Goal: Book appointment/travel/reservation

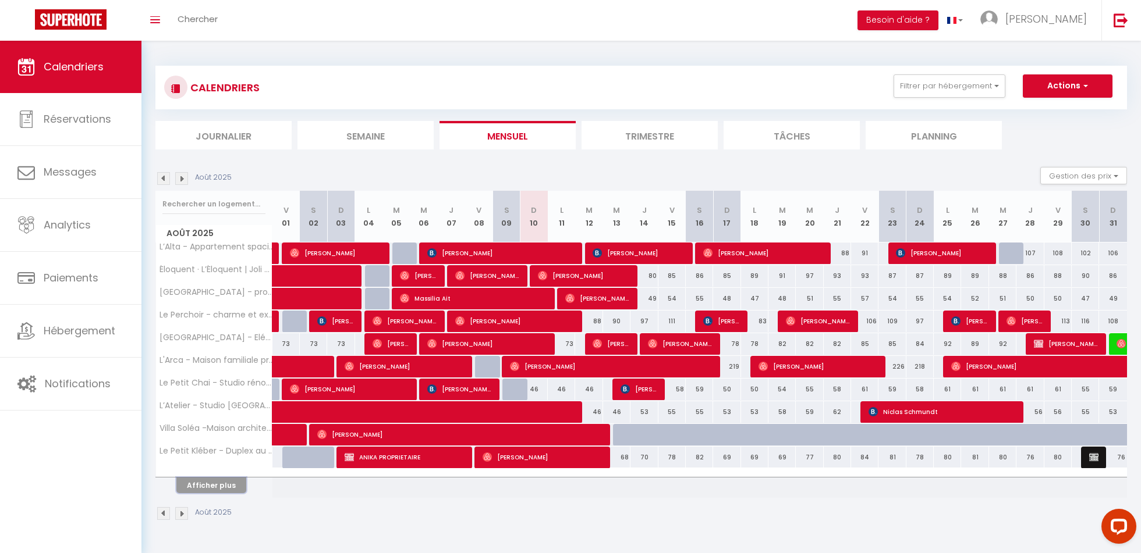
click at [208, 478] on button "Afficher plus" at bounding box center [211, 486] width 70 height 16
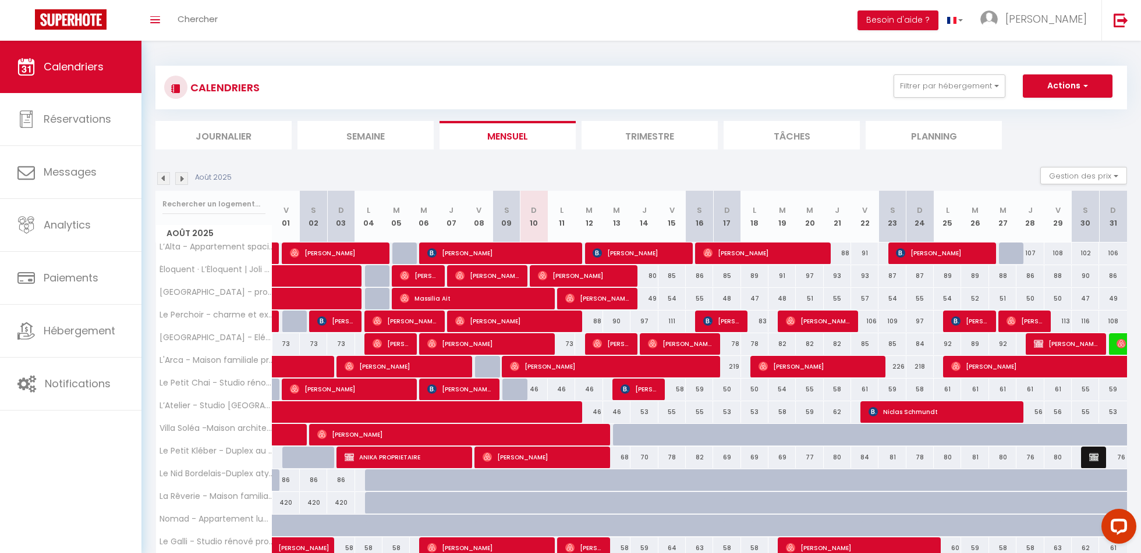
click at [182, 181] on img at bounding box center [181, 178] width 13 height 13
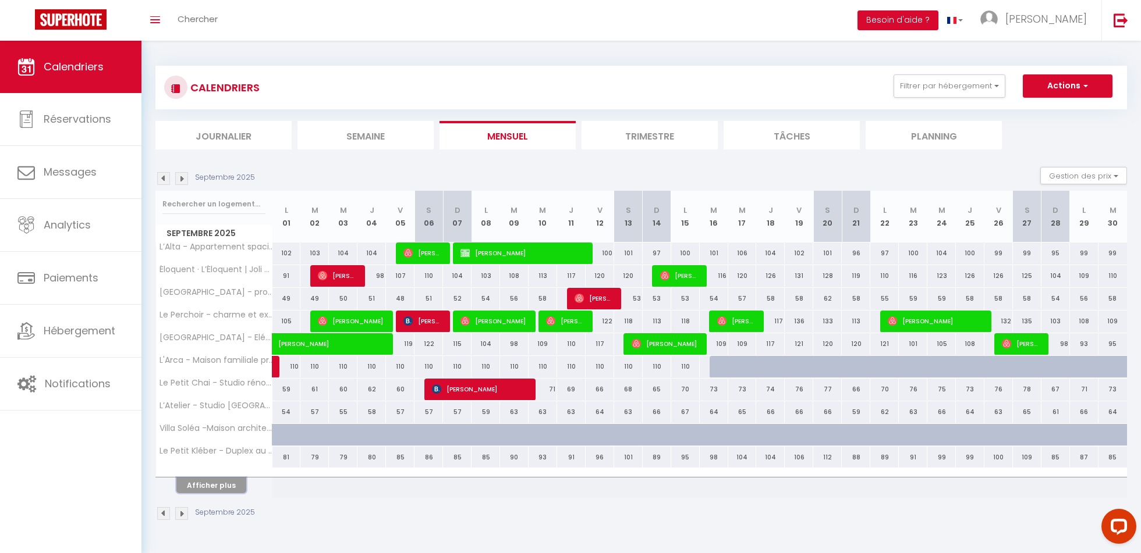
click at [207, 478] on button "Afficher plus" at bounding box center [211, 486] width 70 height 16
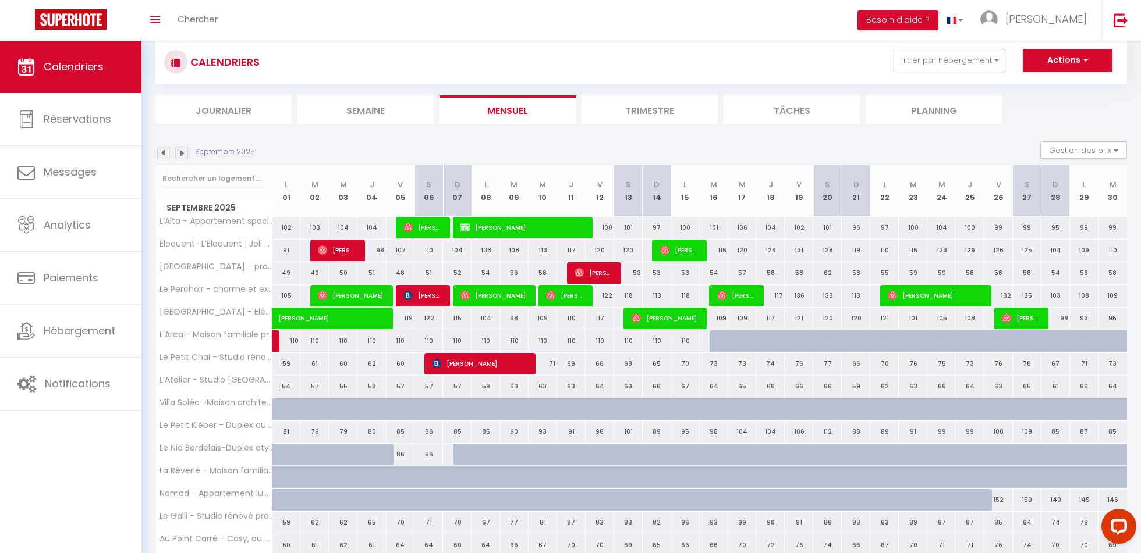
scroll to position [28, 0]
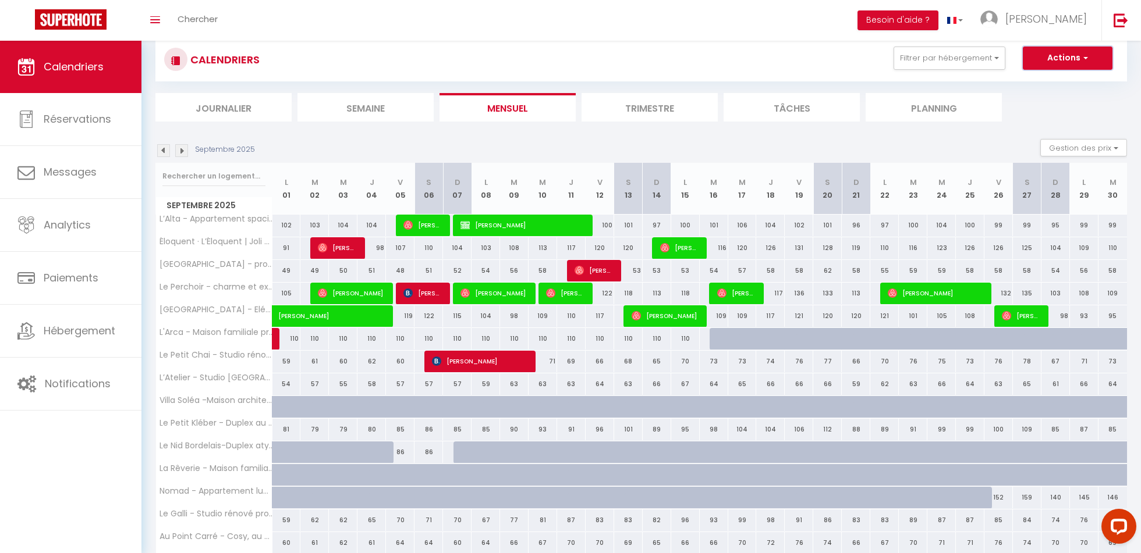
click at [1078, 63] on button "Actions" at bounding box center [1068, 58] width 90 height 23
click at [1077, 61] on button "Actions" at bounding box center [1068, 58] width 90 height 23
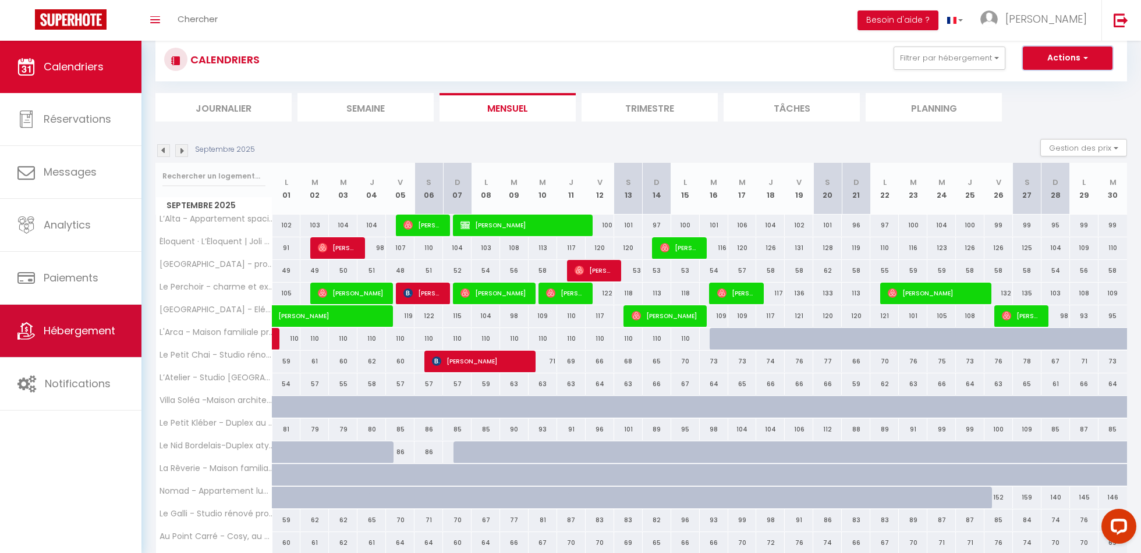
click at [89, 339] on link "Hébergement" at bounding box center [70, 331] width 141 height 52
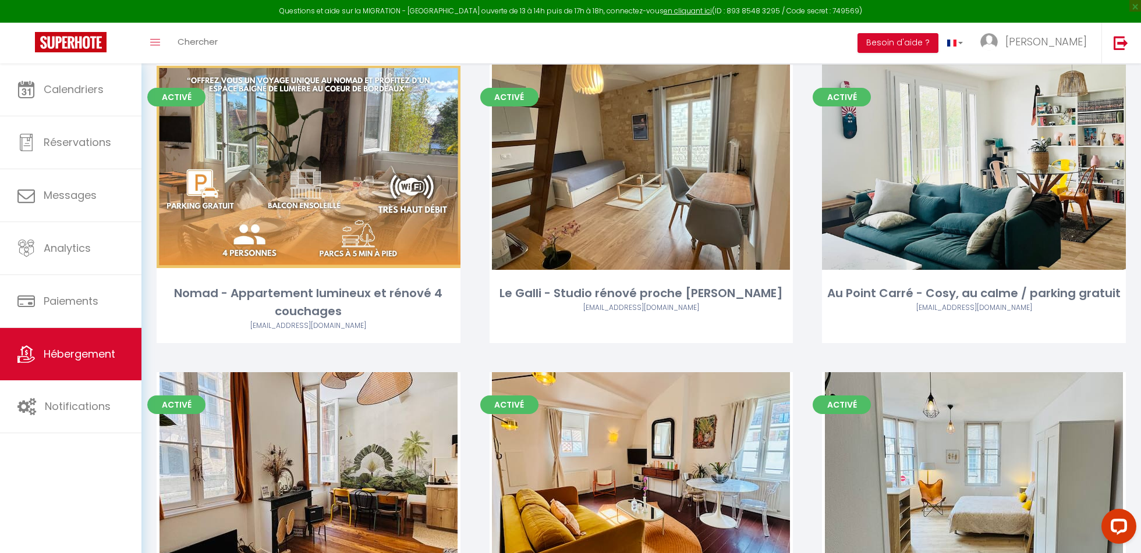
scroll to position [984, 0]
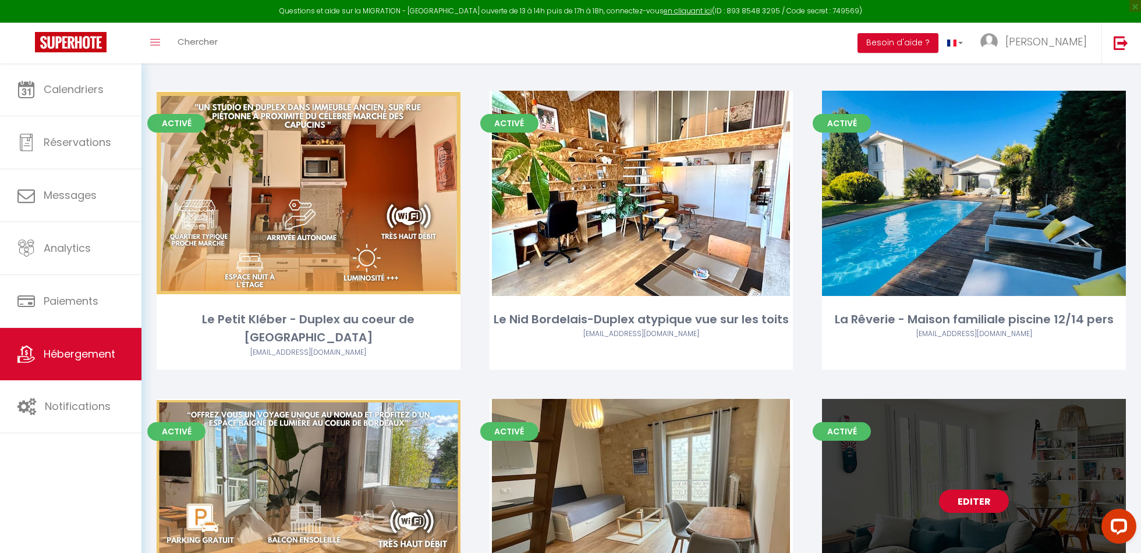
click at [954, 490] on link "Editer" at bounding box center [974, 501] width 70 height 23
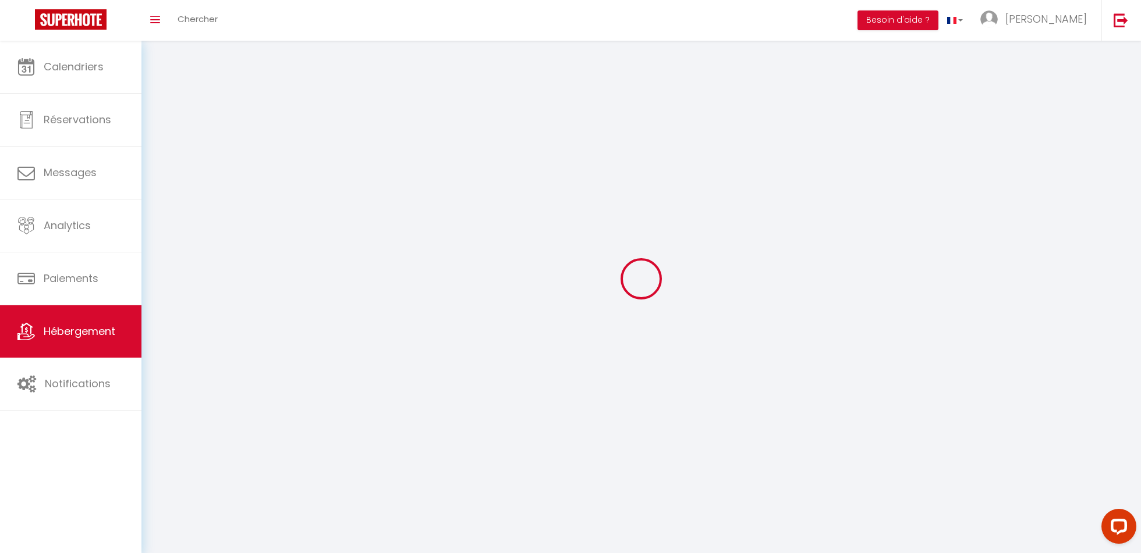
select select "1"
select select
select select "28"
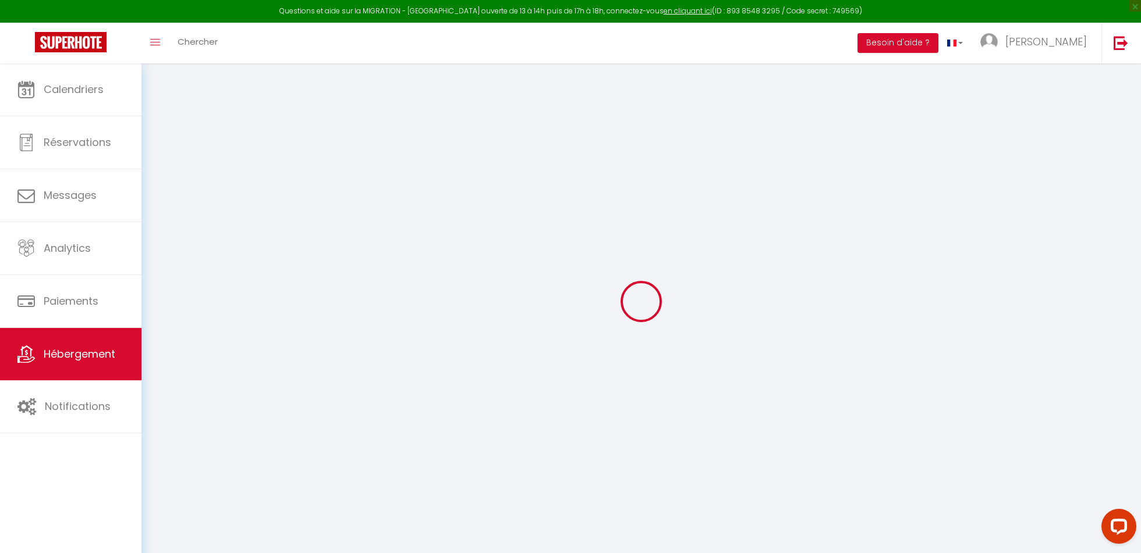
select select
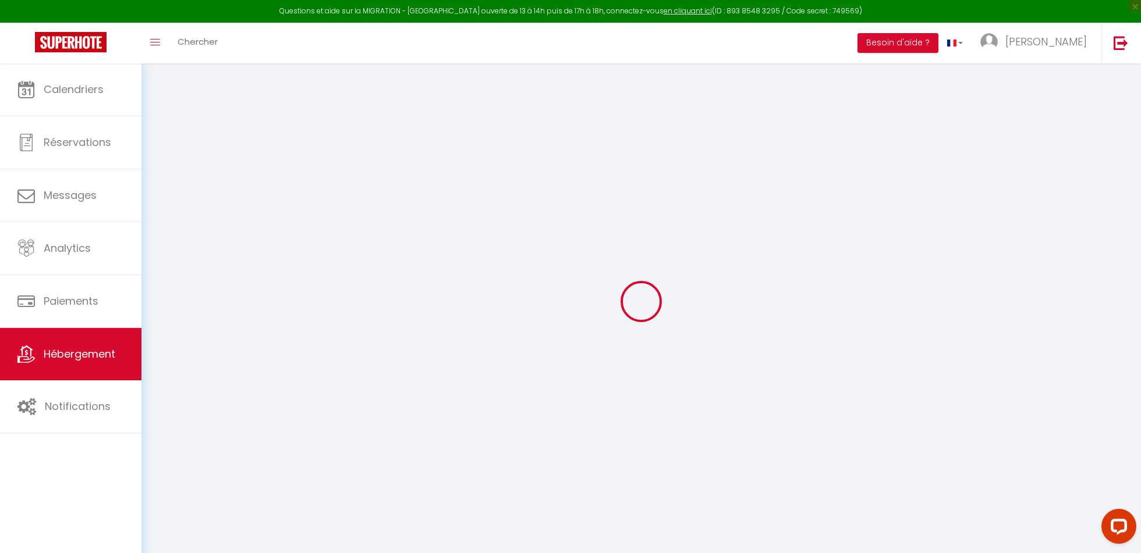
select select
checkbox input "false"
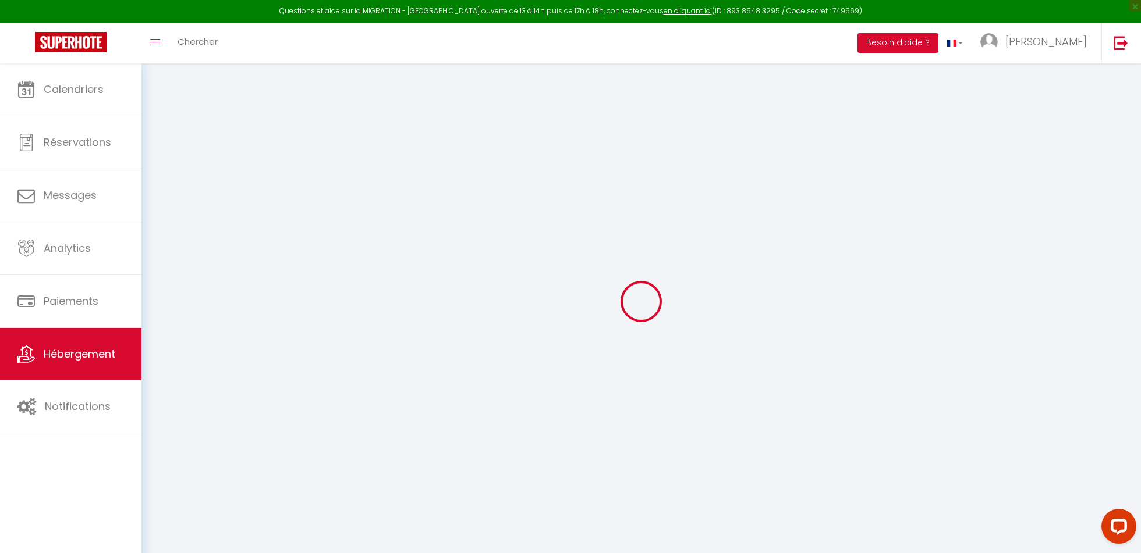
select select
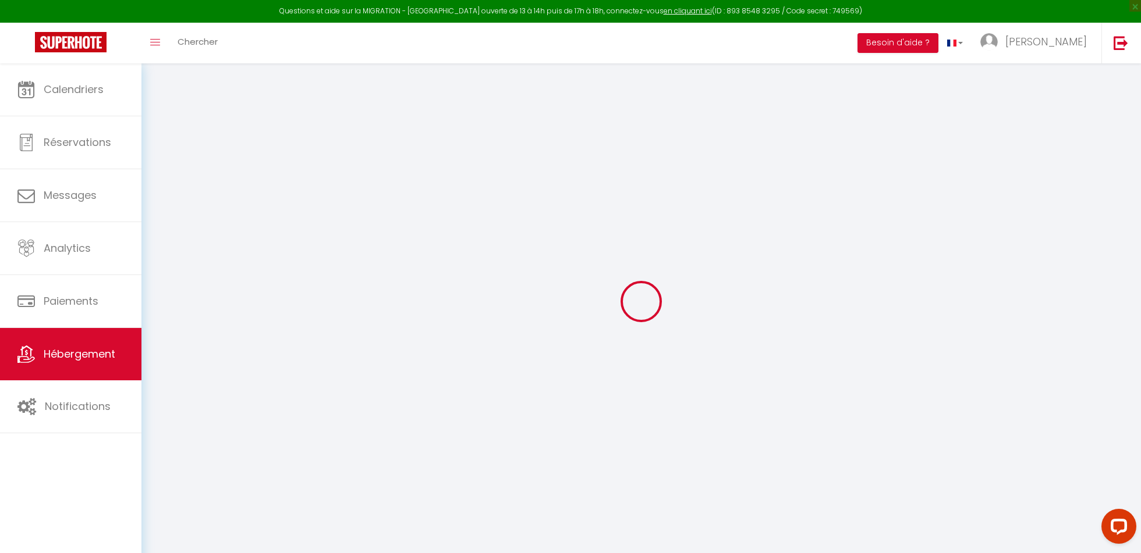
select select
checkbox input "false"
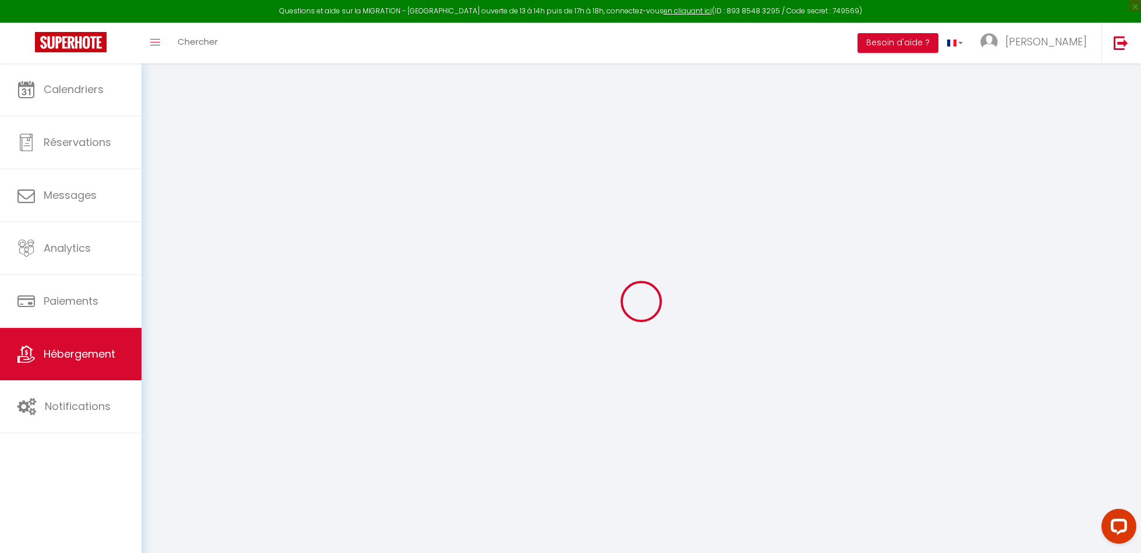
checkbox input "false"
select select
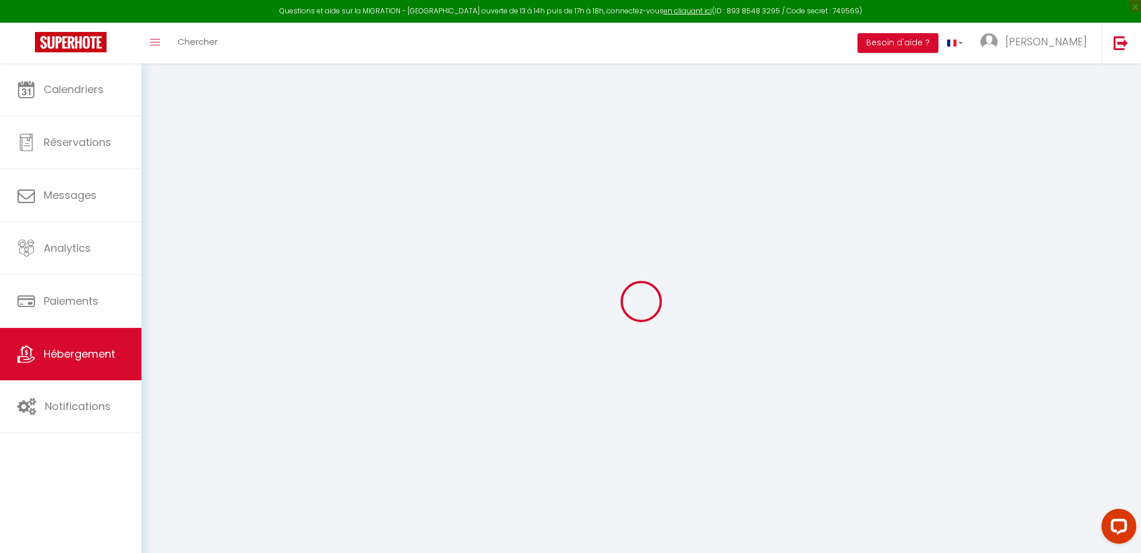
select select
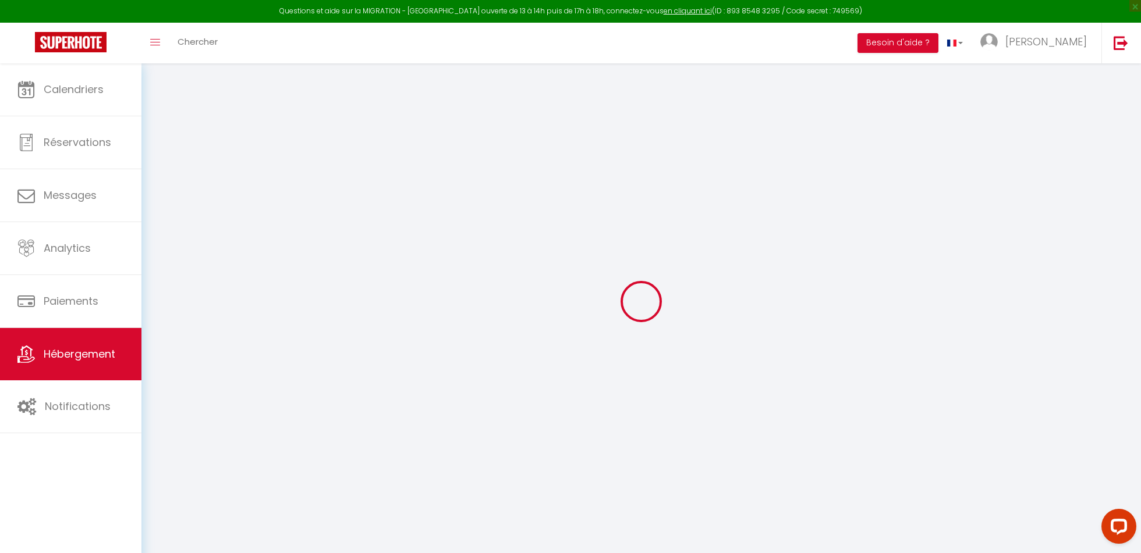
checkbox input "false"
select select
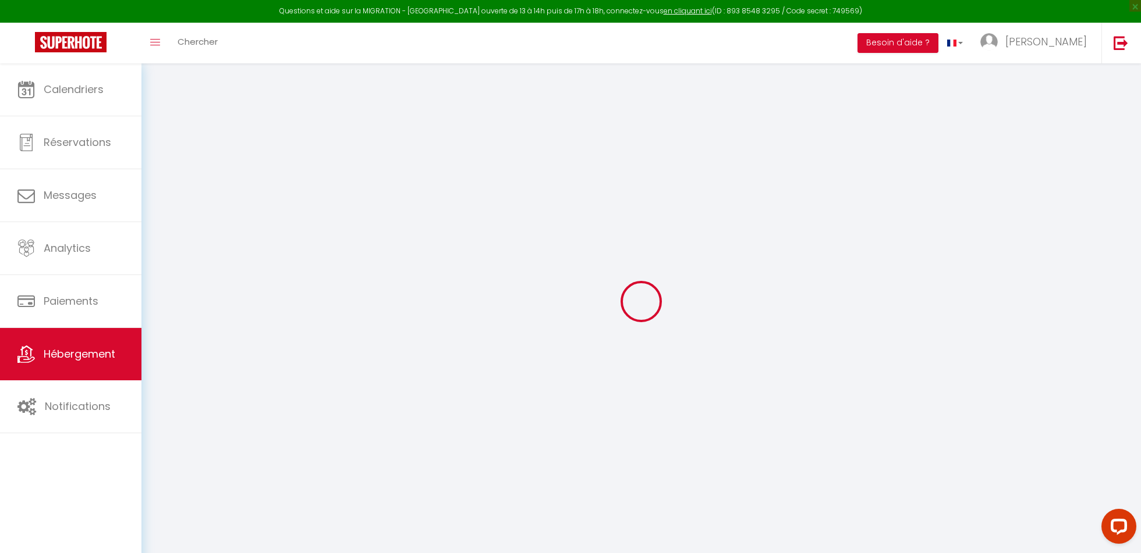
select select
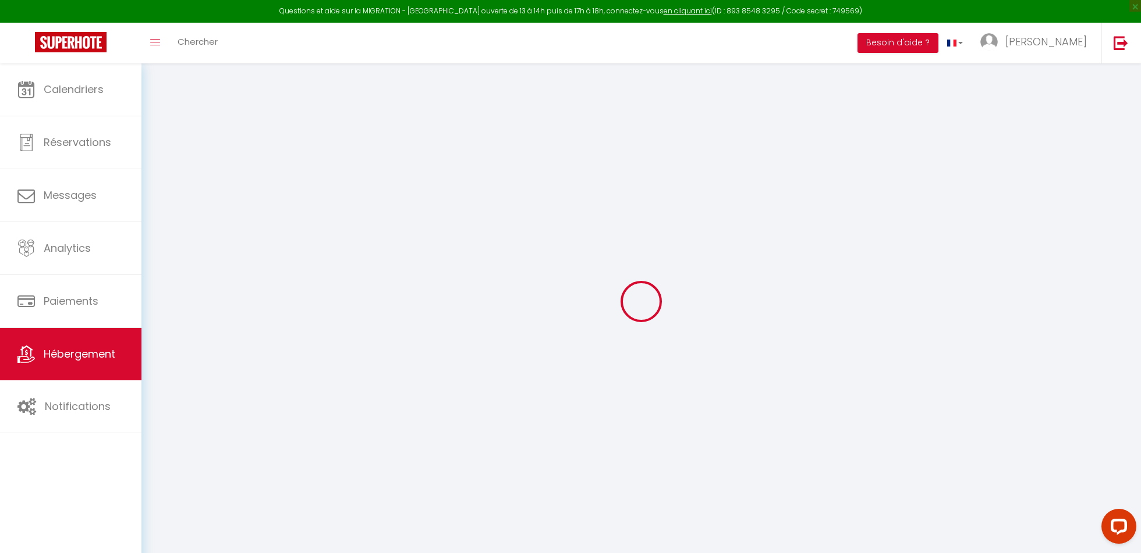
select select
checkbox input "false"
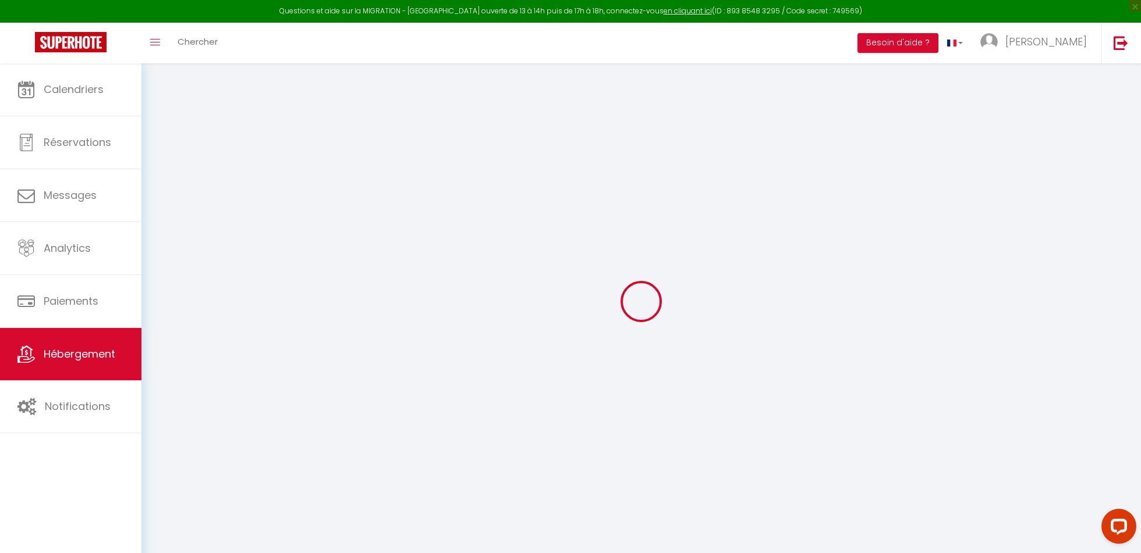
checkbox input "false"
select select
type input "Au Point Carré - Cosy, au calme / parking gratuit"
type input "[PERSON_NAME]"
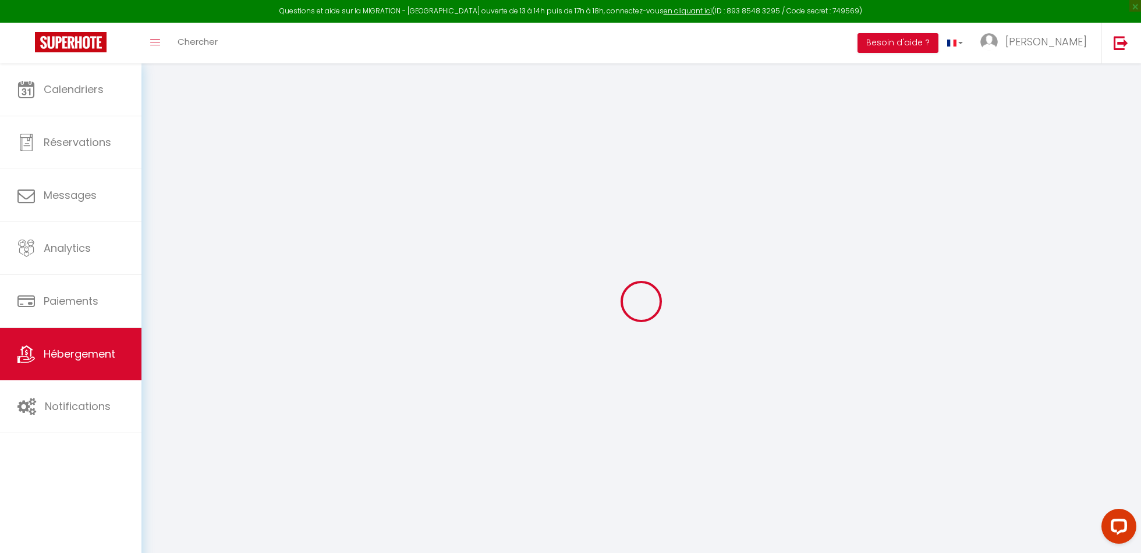
type input "Pallud"
select select "2"
type input "65"
type input "50"
select select
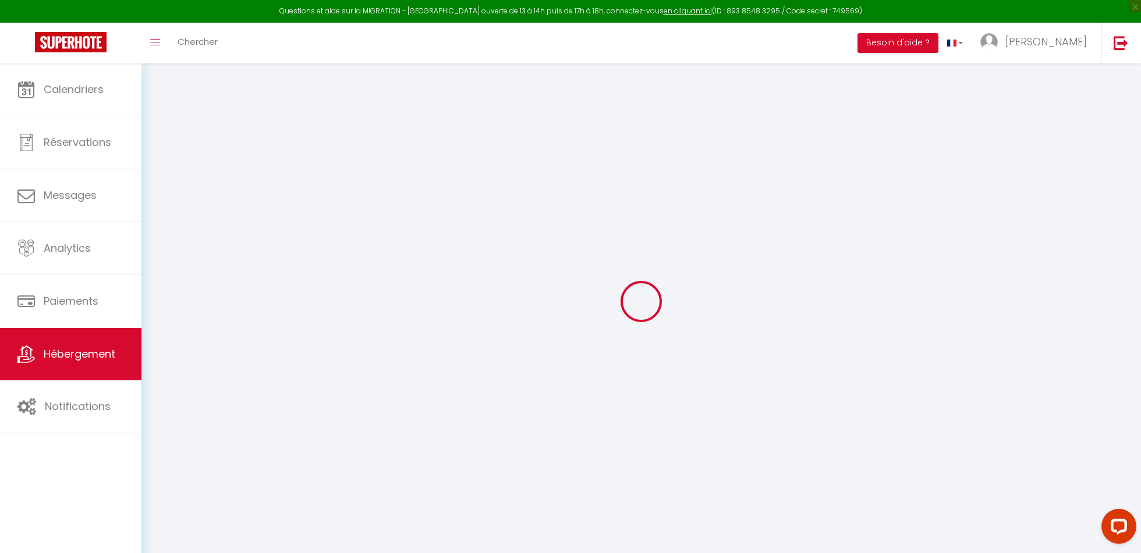
select select
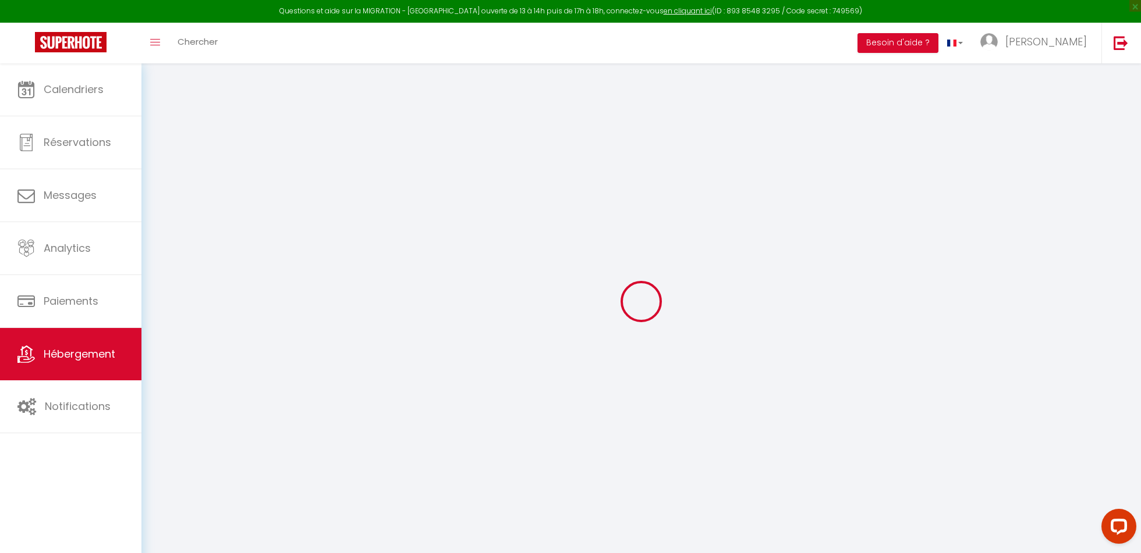
type input "[STREET_ADDRESS] carthy"
type input "33200"
type input "[GEOGRAPHIC_DATA]"
type input "[EMAIL_ADDRESS][DOMAIN_NAME]"
select select
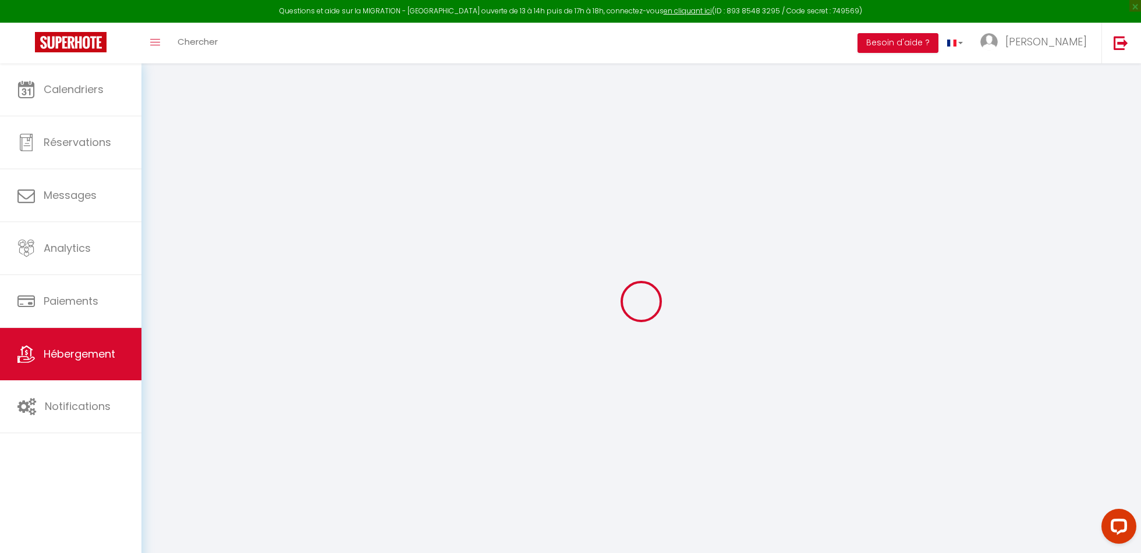
checkbox input "false"
type input "0"
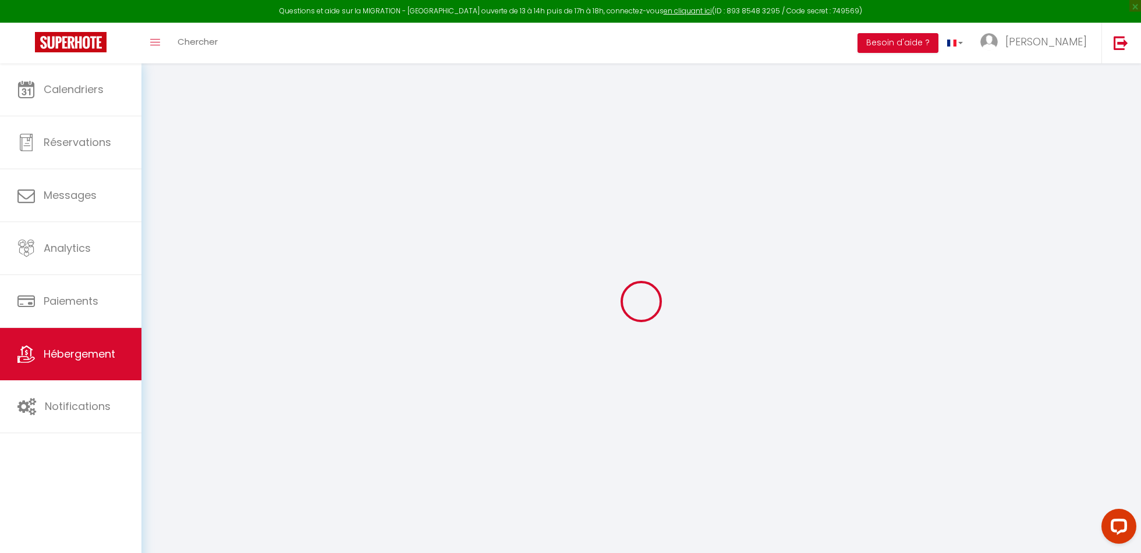
type input "0"
select select "+ 3 %"
select select "+ 20 %"
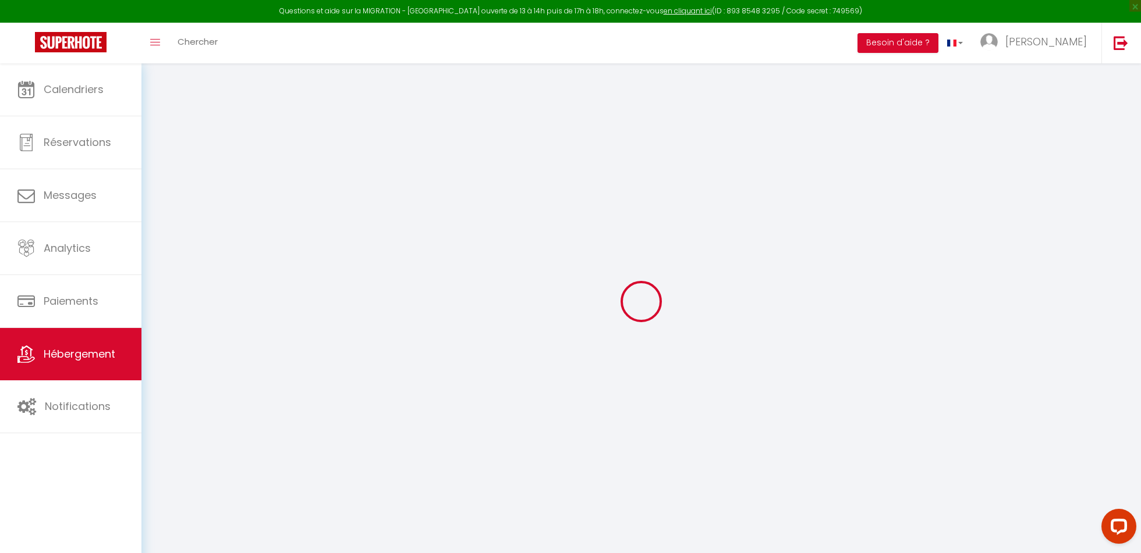
select select
checkbox input "false"
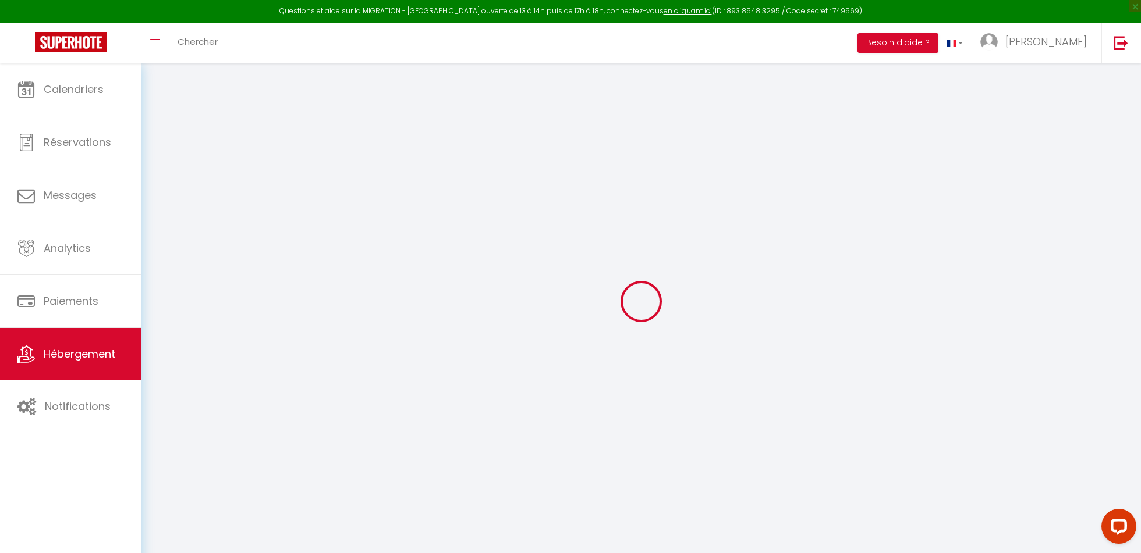
checkbox input "false"
select select "8552-1386696557613516827"
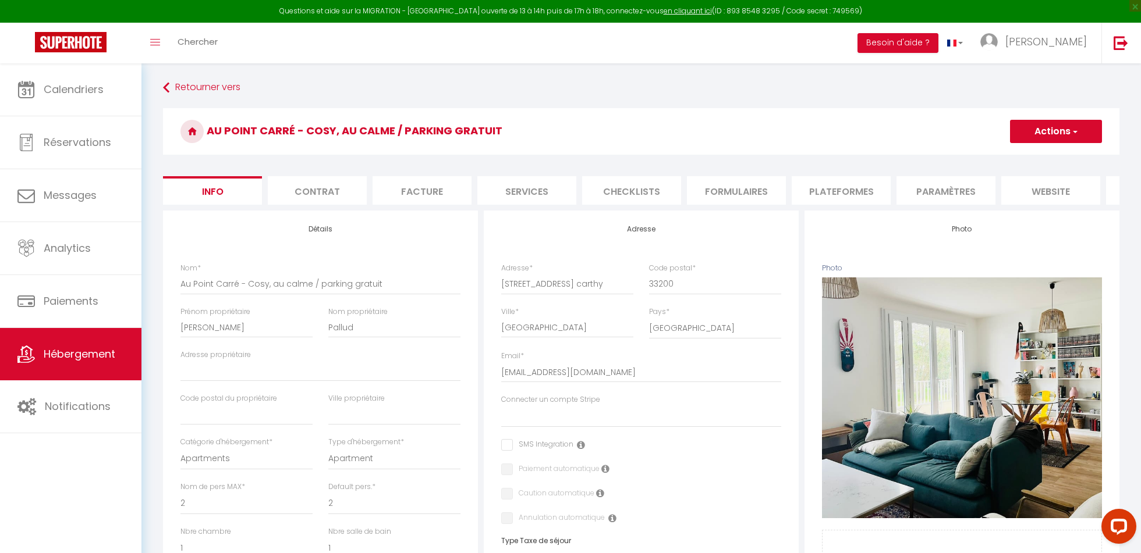
click at [852, 191] on li "Plateformes" at bounding box center [840, 190] width 99 height 29
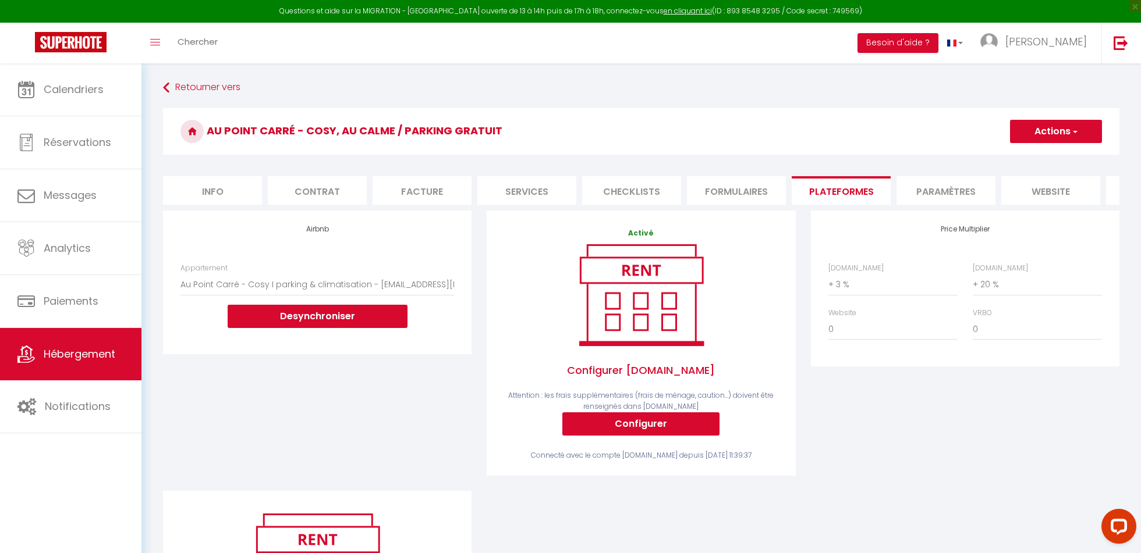
click at [943, 196] on li "Paramètres" at bounding box center [945, 190] width 99 height 29
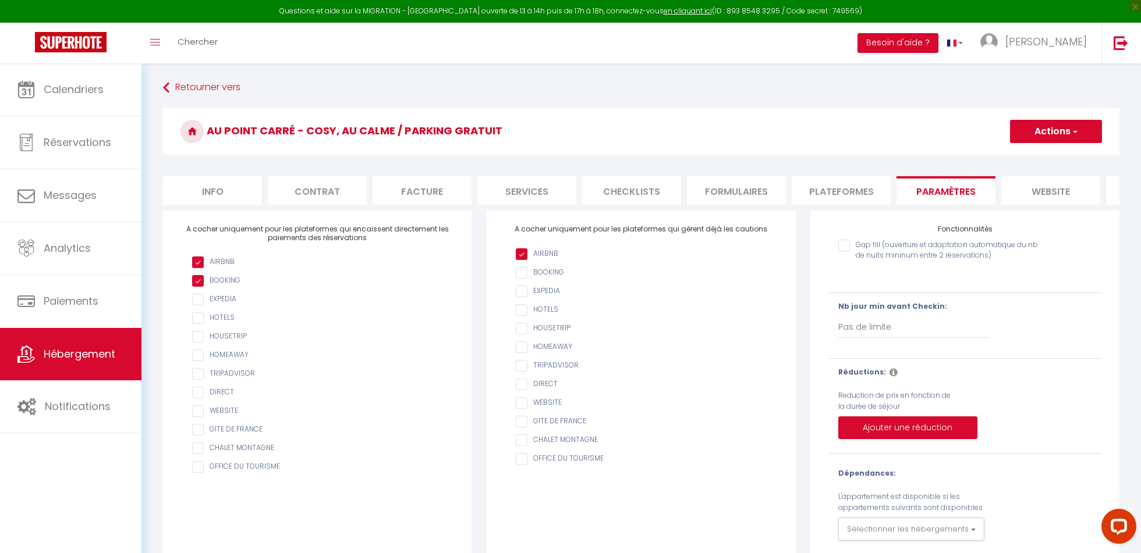
click at [809, 197] on li "Plateformes" at bounding box center [840, 190] width 99 height 29
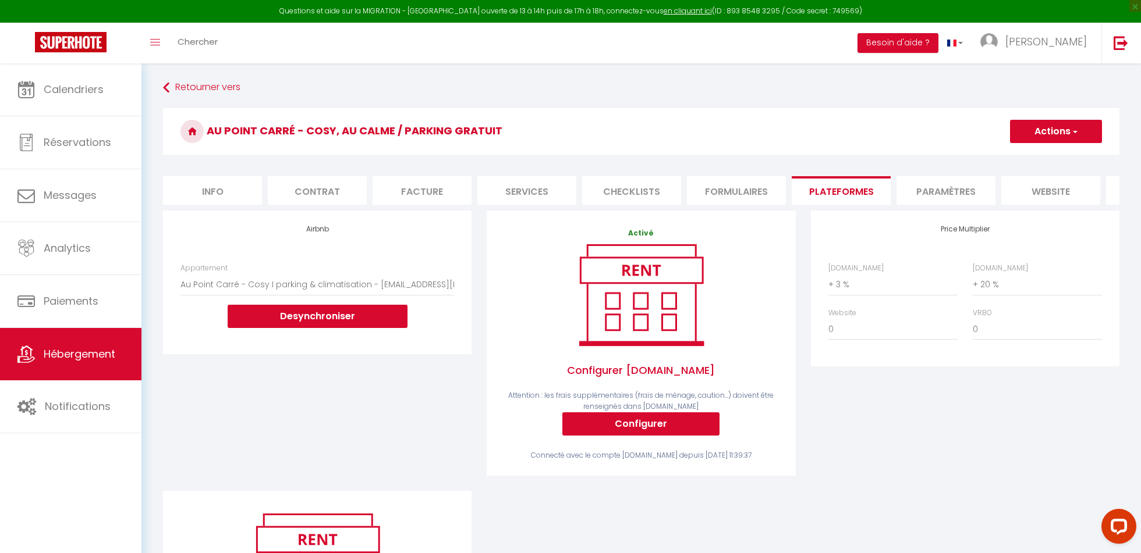
click at [718, 203] on li "Formulaires" at bounding box center [736, 190] width 99 height 29
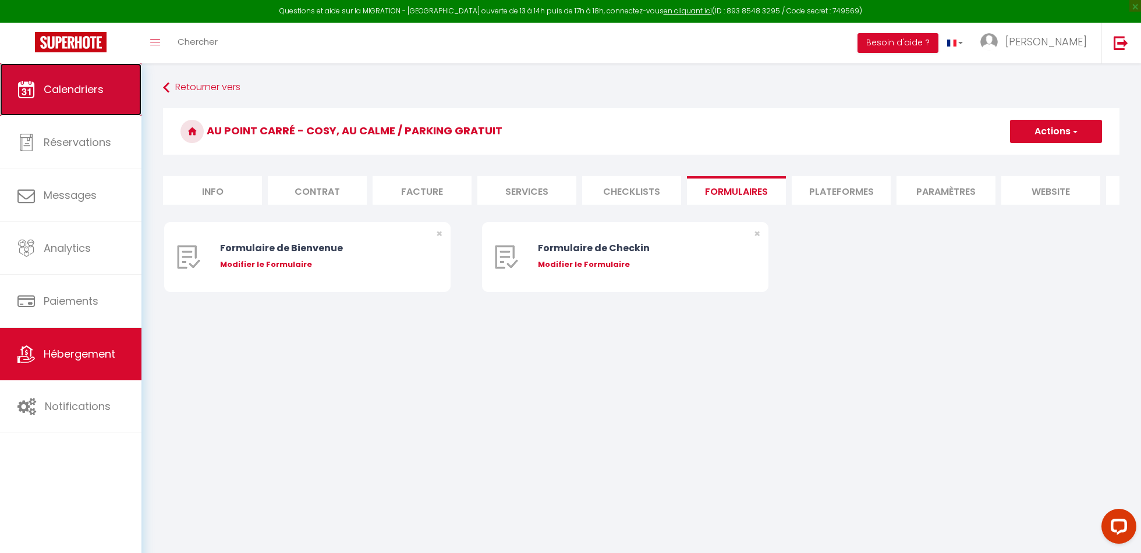
click at [54, 80] on link "Calendriers" at bounding box center [70, 89] width 141 height 52
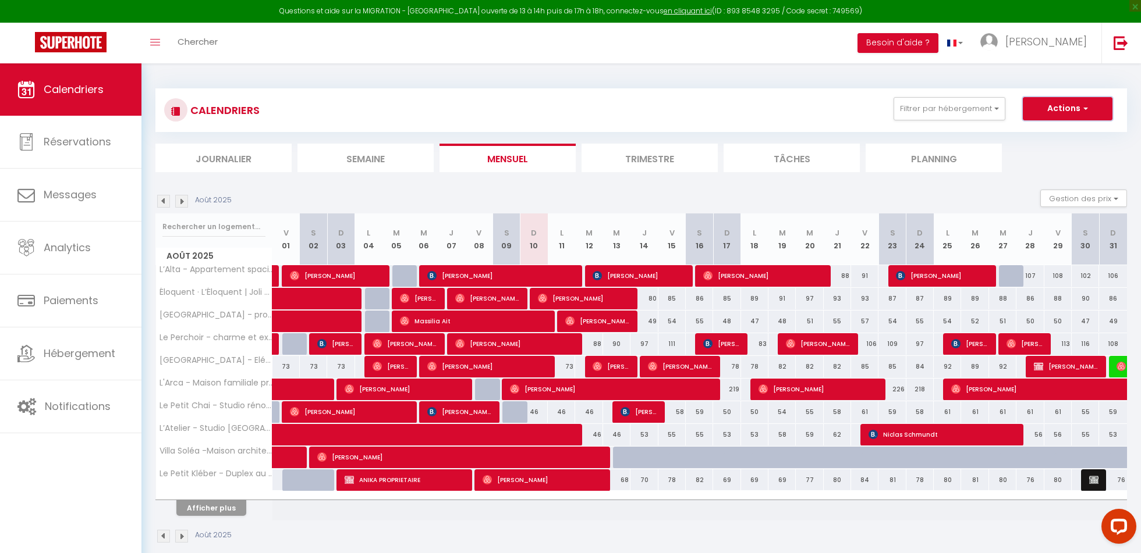
click at [1064, 115] on button "Actions" at bounding box center [1068, 108] width 90 height 23
click at [1028, 139] on link "Nouvelle réservation" at bounding box center [1055, 135] width 101 height 17
select select
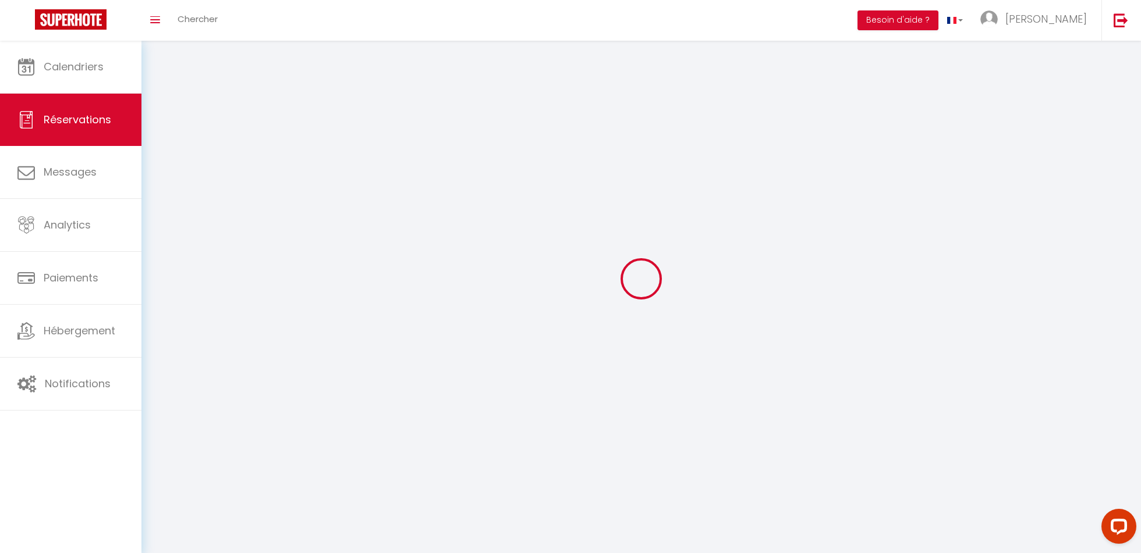
select select
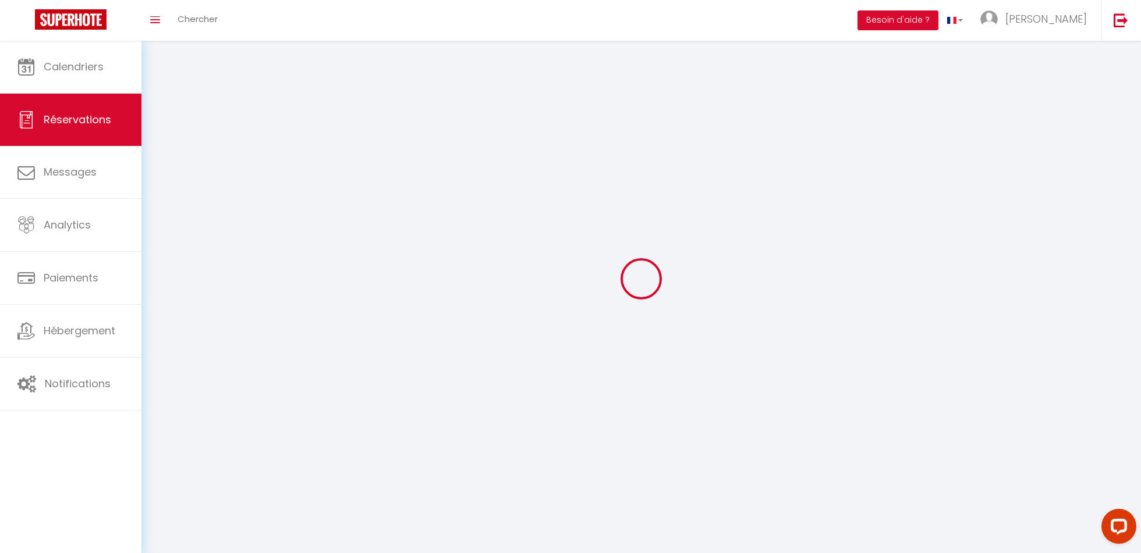
select select
checkbox input "false"
select select
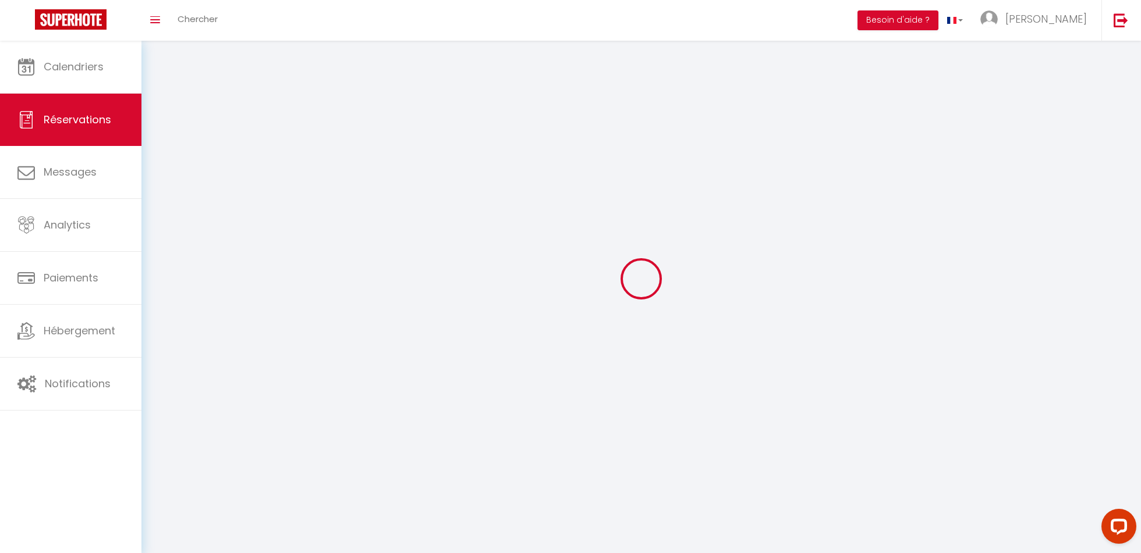
select select
checkbox input "false"
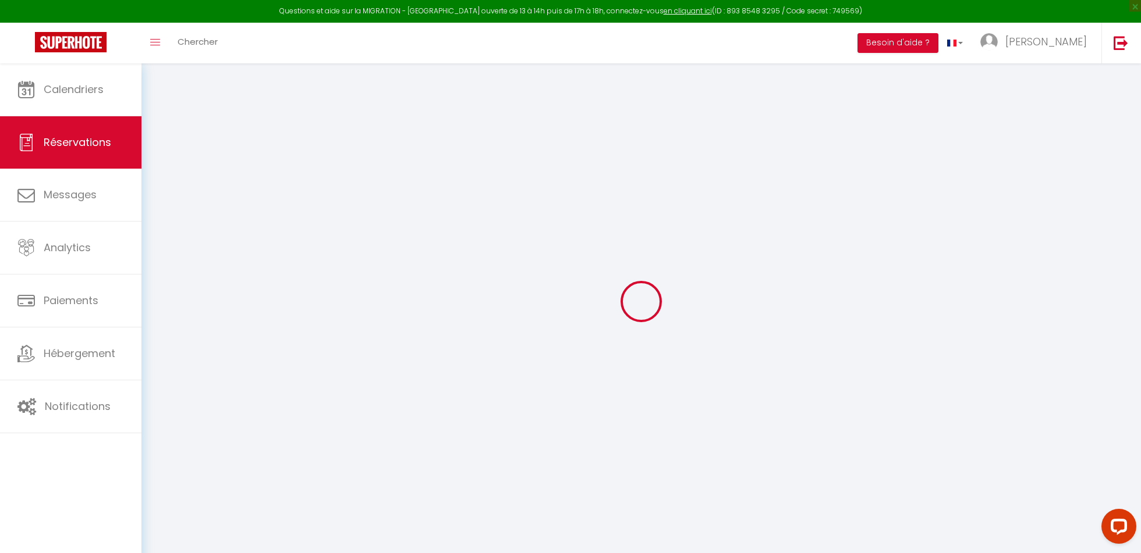
select select
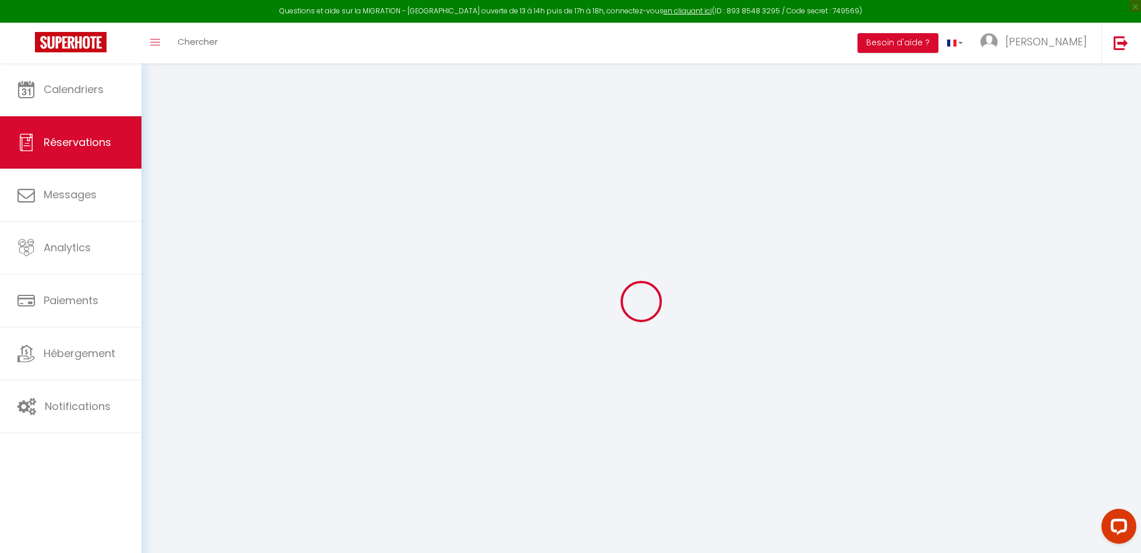
select select
checkbox input "false"
select select
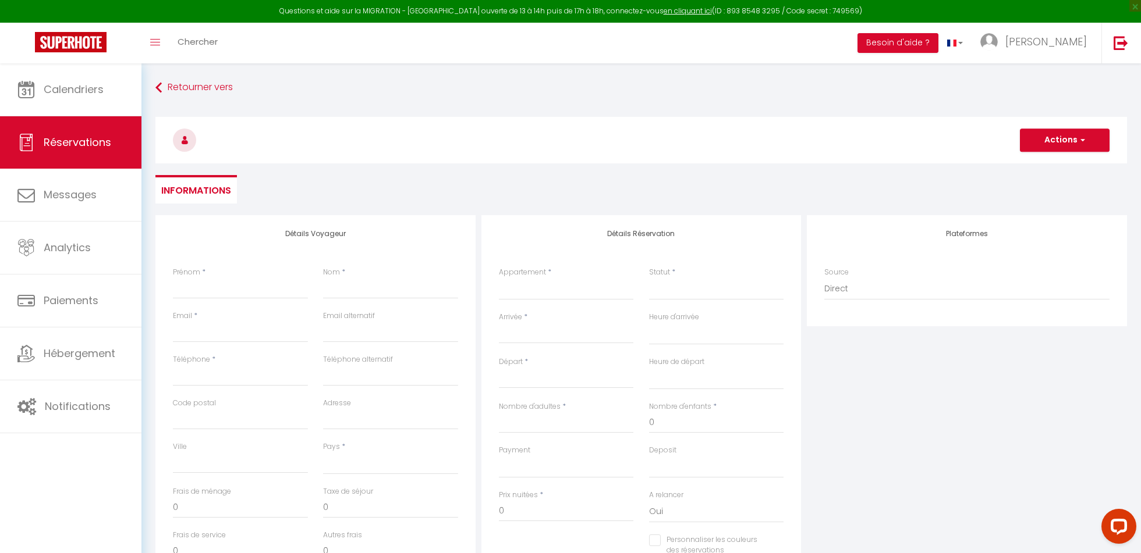
select select
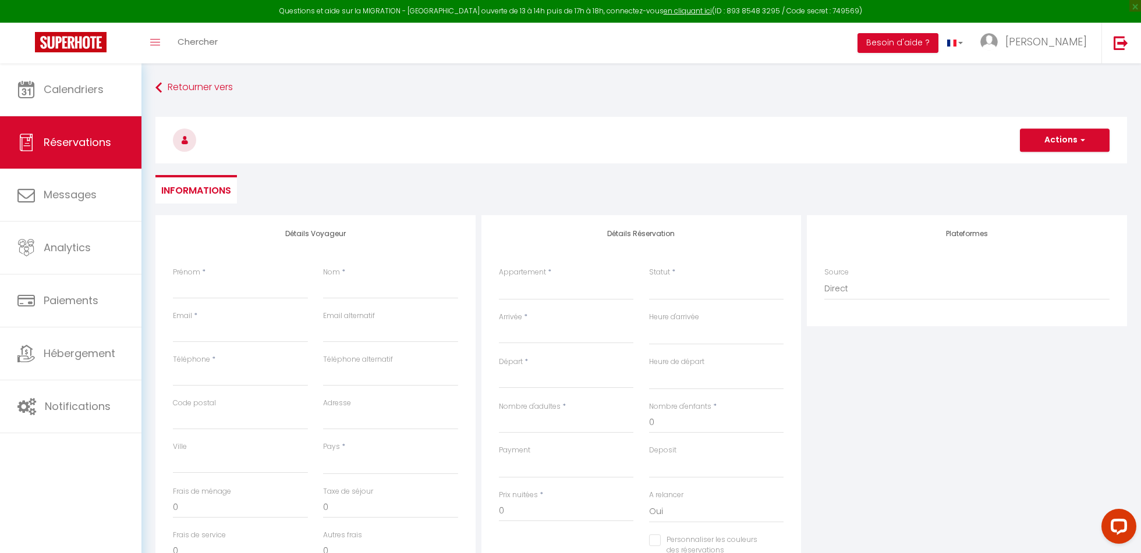
checkbox input "false"
select select
click at [199, 292] on input "Prénom" at bounding box center [240, 288] width 135 height 21
click at [560, 283] on select "[GEOGRAPHIC_DATA] - Appartement spacieux 4 pers/[GEOGRAPHIC_DATA] Éloquent · L’…" at bounding box center [566, 289] width 135 height 22
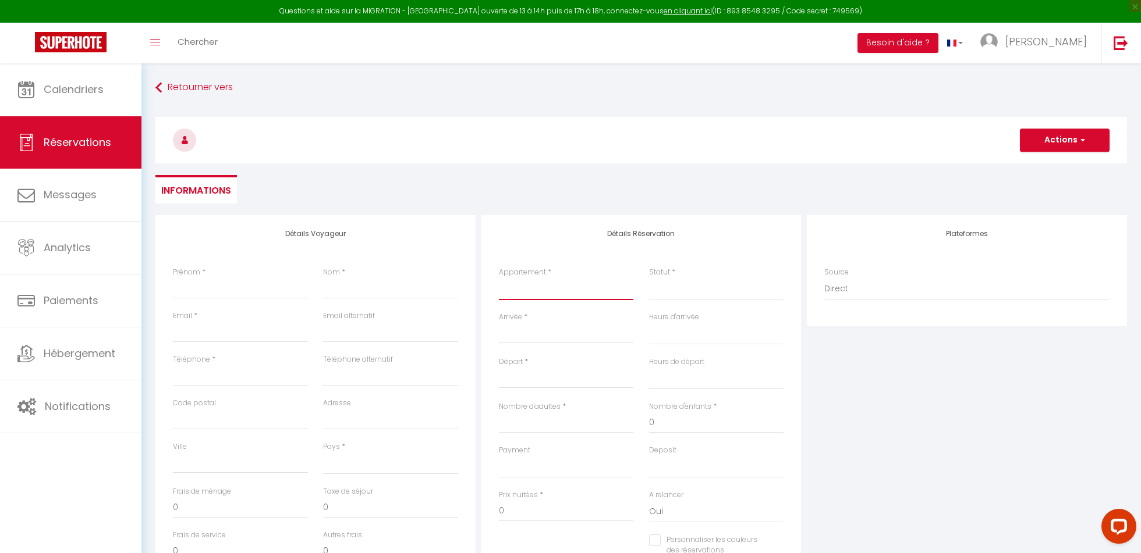
select select "71229"
select select
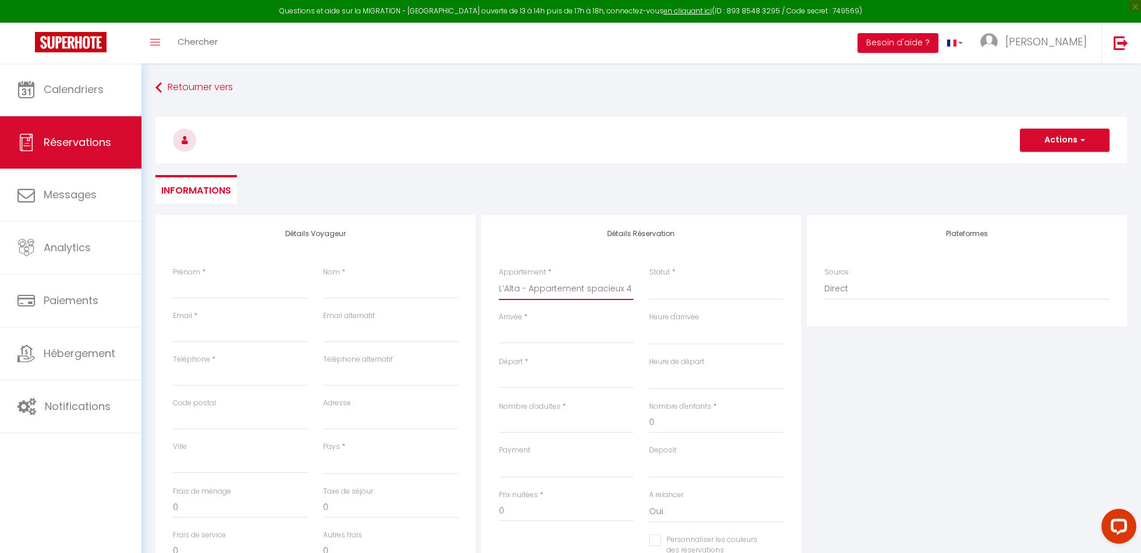
select select
checkbox input "false"
click at [558, 294] on select "[GEOGRAPHIC_DATA] - Appartement spacieux 4 pers/[GEOGRAPHIC_DATA] Éloquent · L’…" at bounding box center [566, 289] width 135 height 22
select select
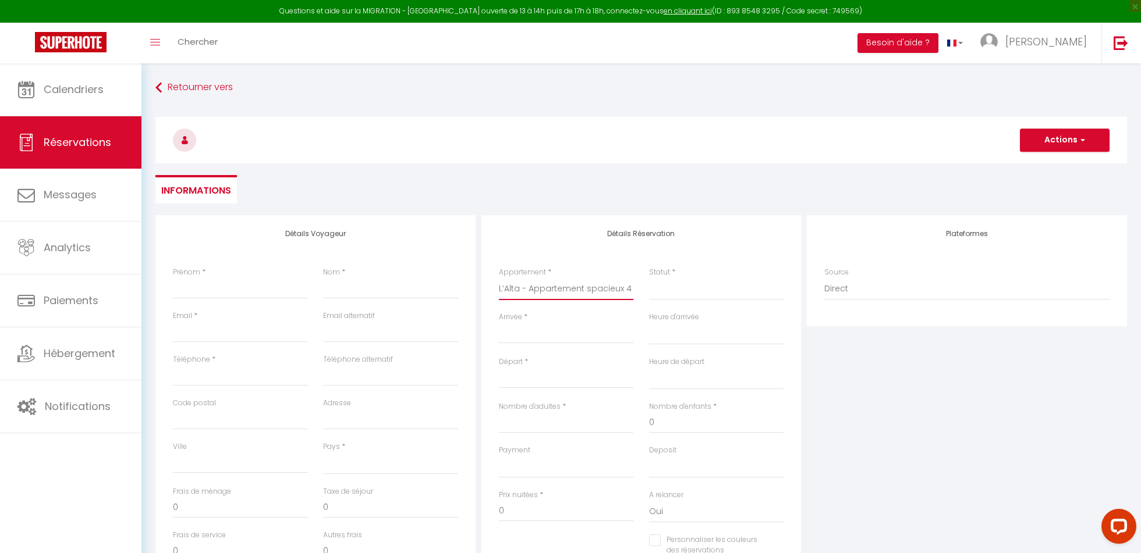
select select
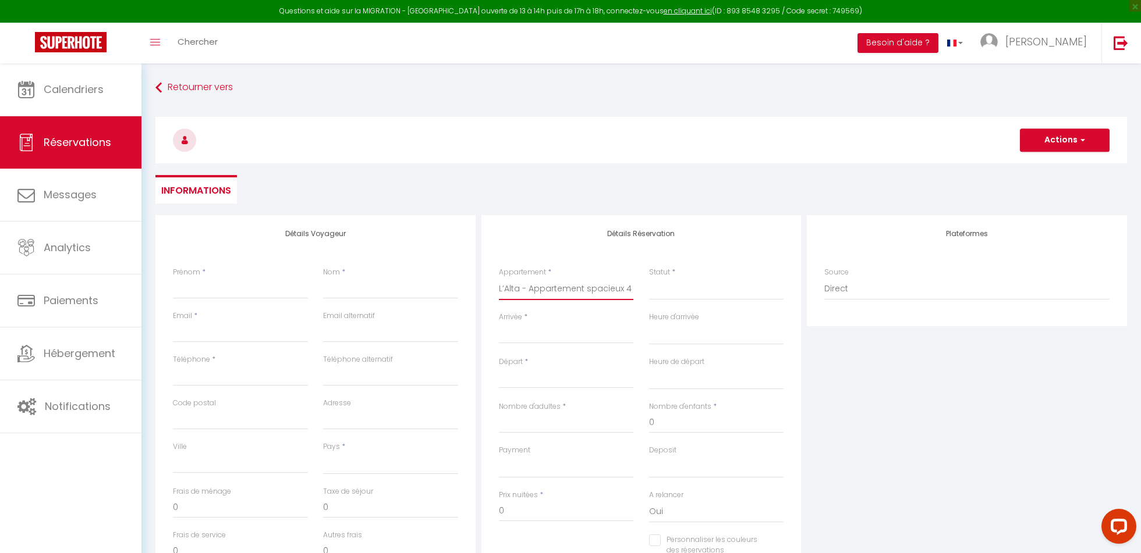
checkbox input "false"
click at [558, 294] on select "[GEOGRAPHIC_DATA] - Appartement spacieux 4 pers/[GEOGRAPHIC_DATA] Éloquent · L’…" at bounding box center [566, 289] width 135 height 22
click at [572, 294] on select "[GEOGRAPHIC_DATA] - Appartement spacieux 4 pers/[GEOGRAPHIC_DATA] Éloquent · L’…" at bounding box center [566, 289] width 135 height 22
select select "71244"
select select
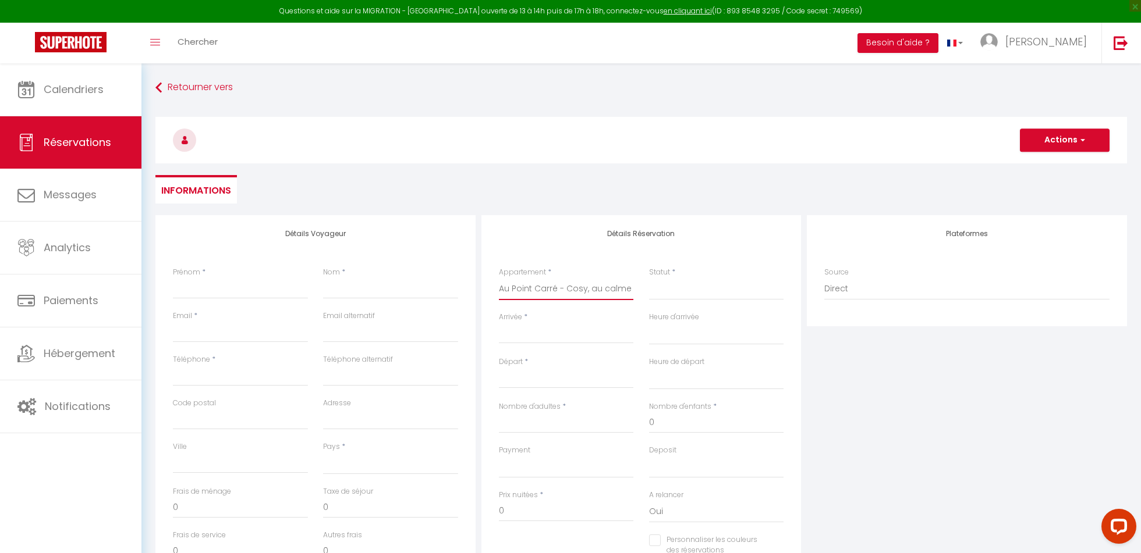
select select
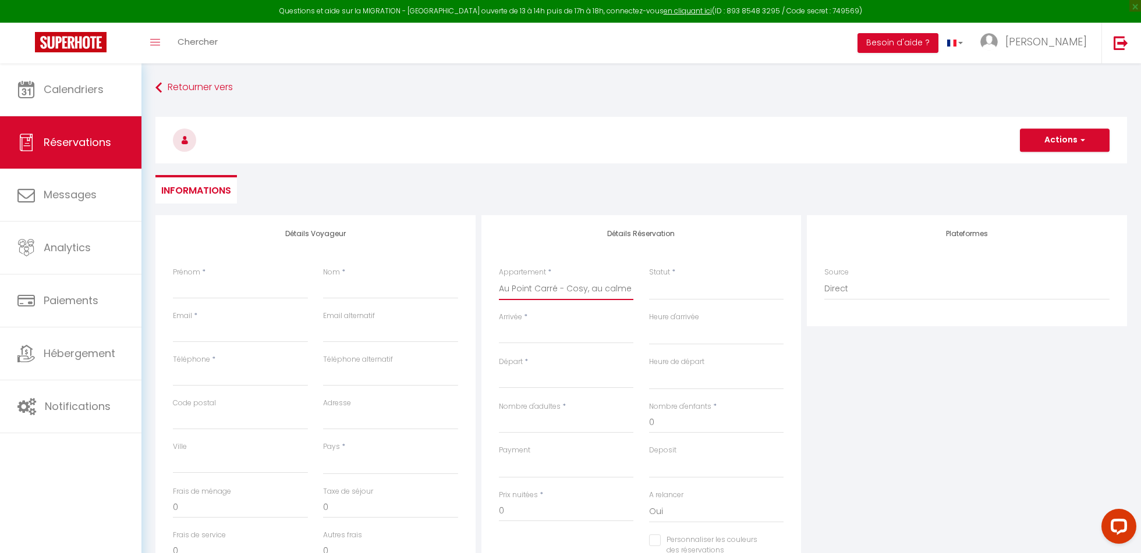
checkbox input "false"
click at [668, 286] on select "Confirmé Non Confirmé [PERSON_NAME] par le voyageur No Show Request" at bounding box center [716, 289] width 135 height 22
select select
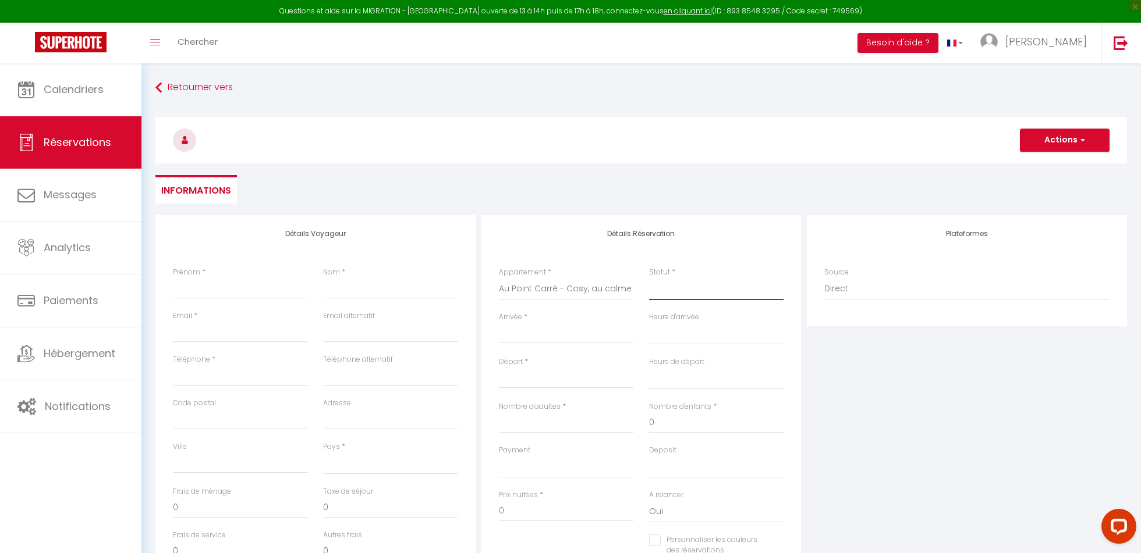
select select
checkbox input "false"
click at [668, 286] on select "Confirmé Non Confirmé [PERSON_NAME] par le voyageur No Show Request" at bounding box center [716, 289] width 135 height 22
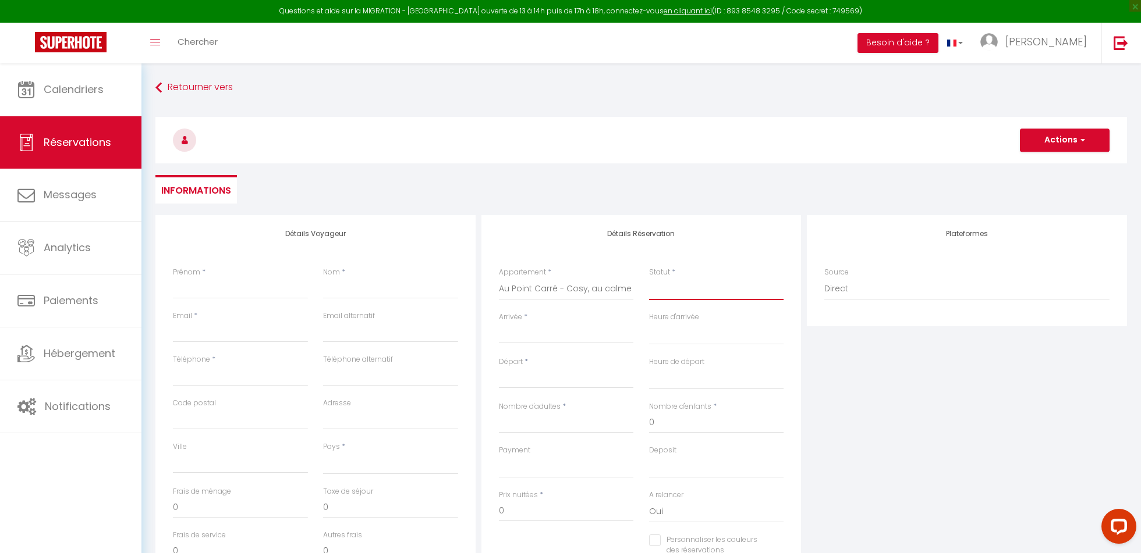
click at [669, 295] on select "Confirmé Non Confirmé [PERSON_NAME] par le voyageur No Show Request" at bounding box center [716, 289] width 135 height 22
select select "1"
select select
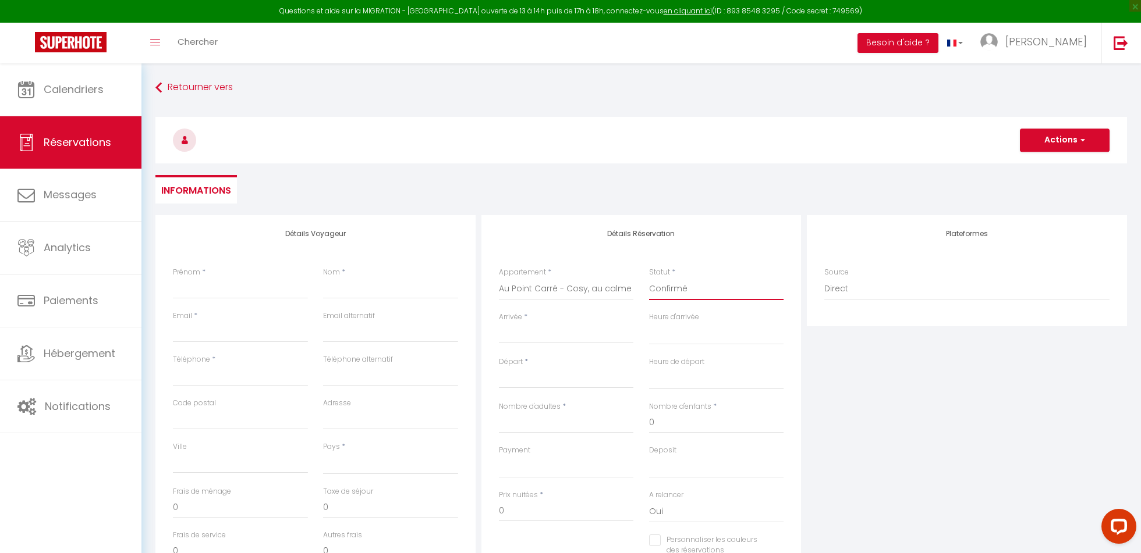
select select
checkbox input "false"
click at [545, 342] on div "< [DATE] > Dim Lun Mar Mer Jeu Ven Sam 1 2 3 4 5 6 7 8 9 10 11 12 13 14 15 16 1…" at bounding box center [566, 333] width 135 height 21
click at [533, 338] on input "Arrivée" at bounding box center [566, 334] width 135 height 15
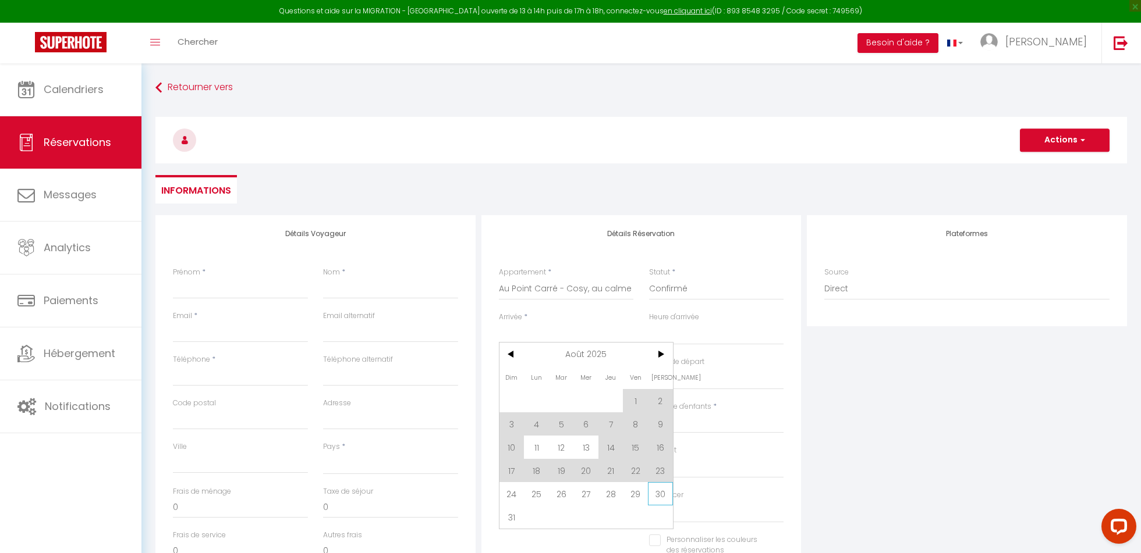
click at [669, 499] on span "30" at bounding box center [660, 493] width 25 height 23
select select
type input "[DATE]"
select select
type input "Dim 31 Août 2025"
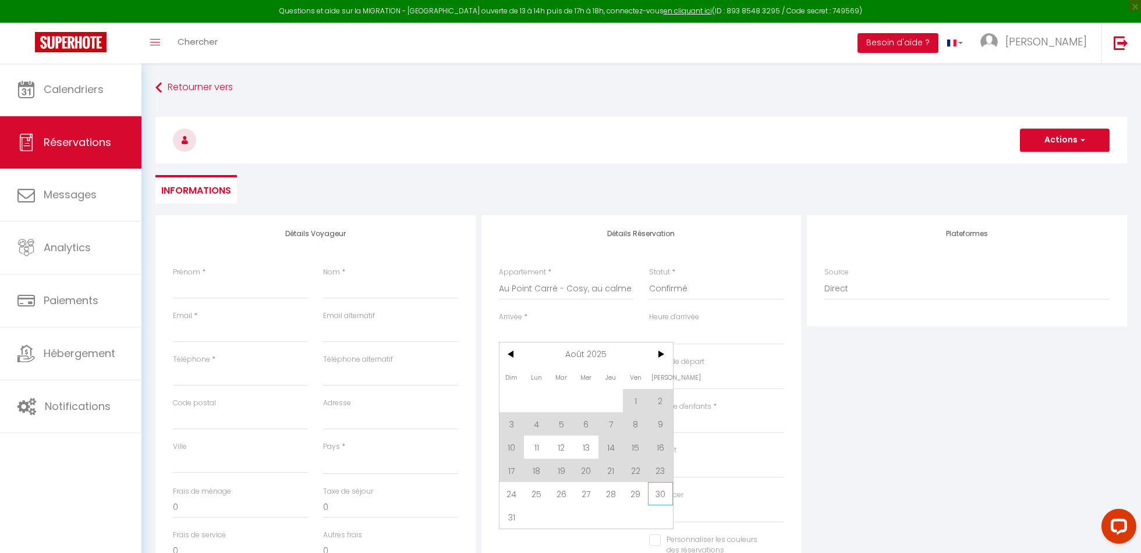
select select
checkbox input "false"
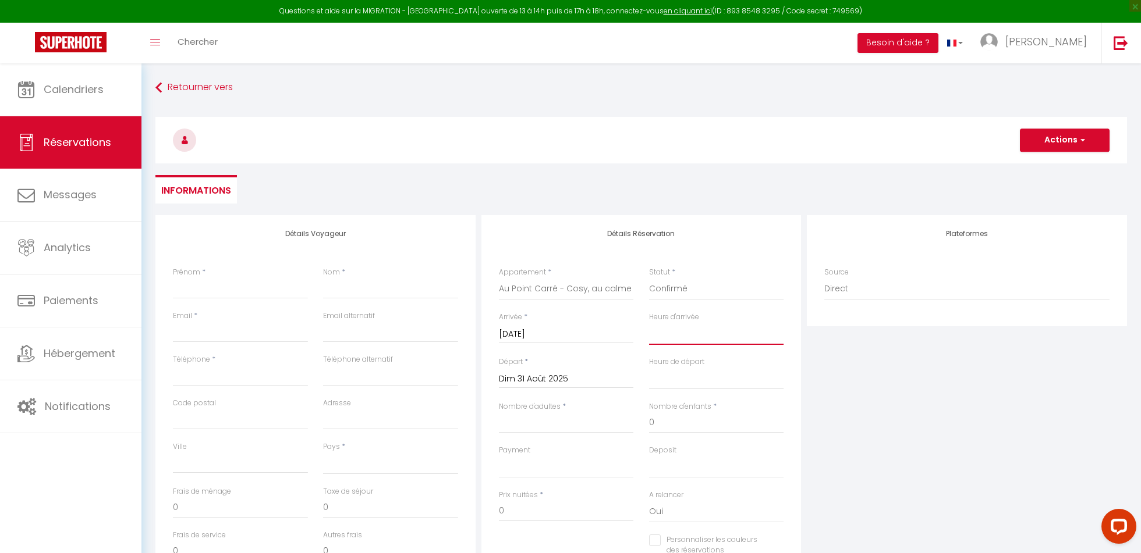
click at [668, 338] on select "00:00 00:30 01:00 01:30 02:00 02:30 03:00 03:30 04:00 04:30 05:00 05:30 06:00 0…" at bounding box center [716, 334] width 135 height 22
select select "16:00"
select select
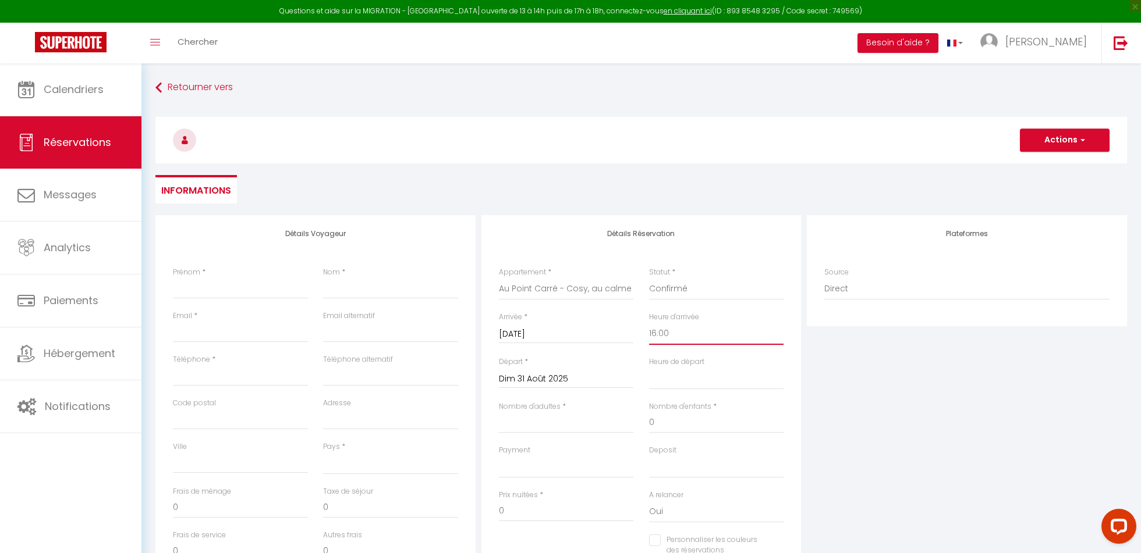
select select
checkbox input "false"
click at [559, 379] on input "Dim 31 Août 2025" at bounding box center [566, 379] width 135 height 15
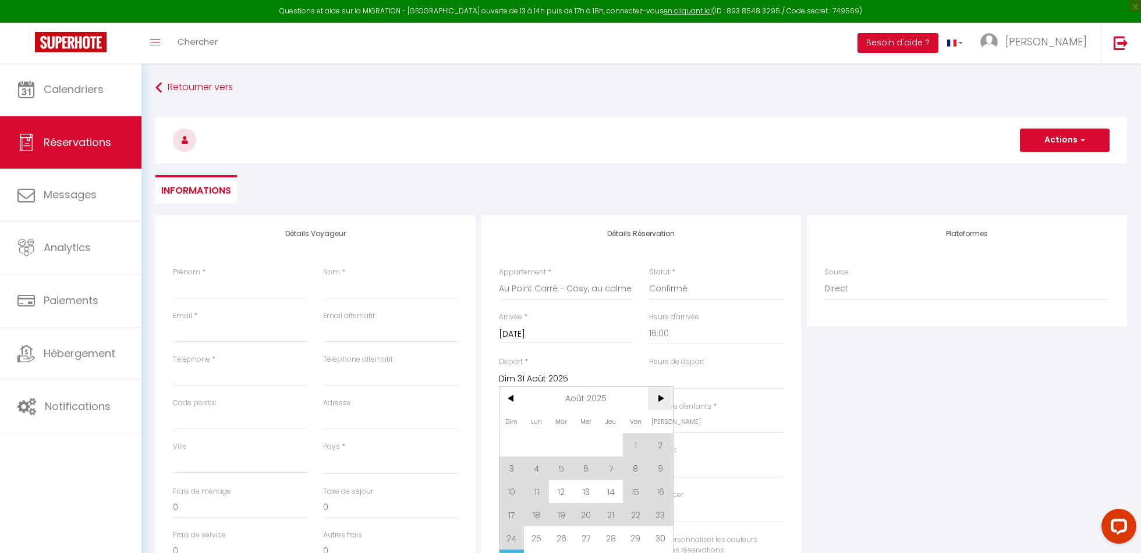
click at [666, 399] on span ">" at bounding box center [660, 398] width 25 height 23
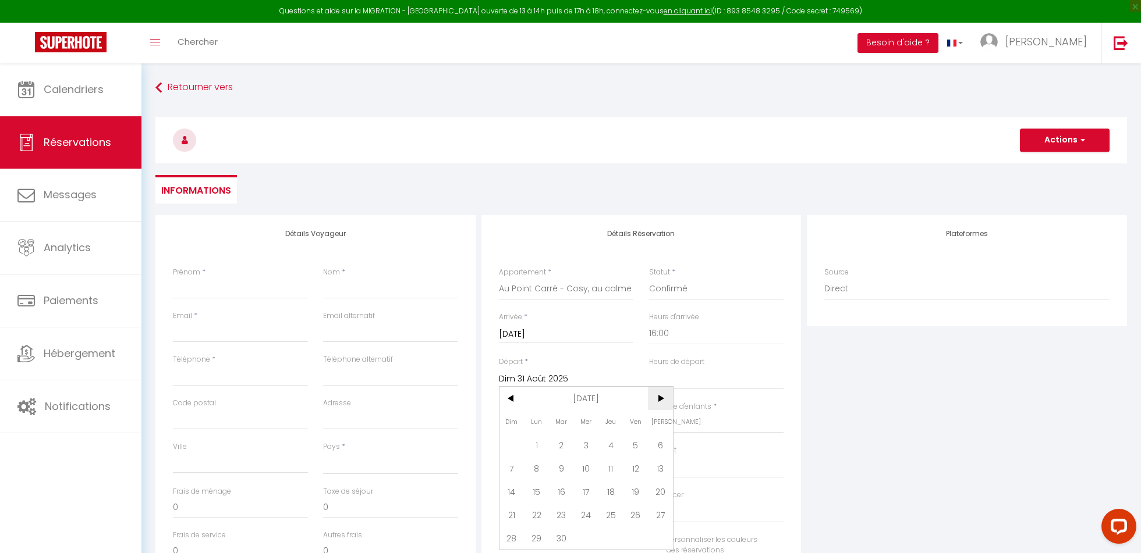
click at [666, 399] on span ">" at bounding box center [660, 398] width 25 height 23
click at [632, 539] on span "31" at bounding box center [635, 538] width 25 height 23
select select
type input "Ven 31 Octobre 2025"
select select
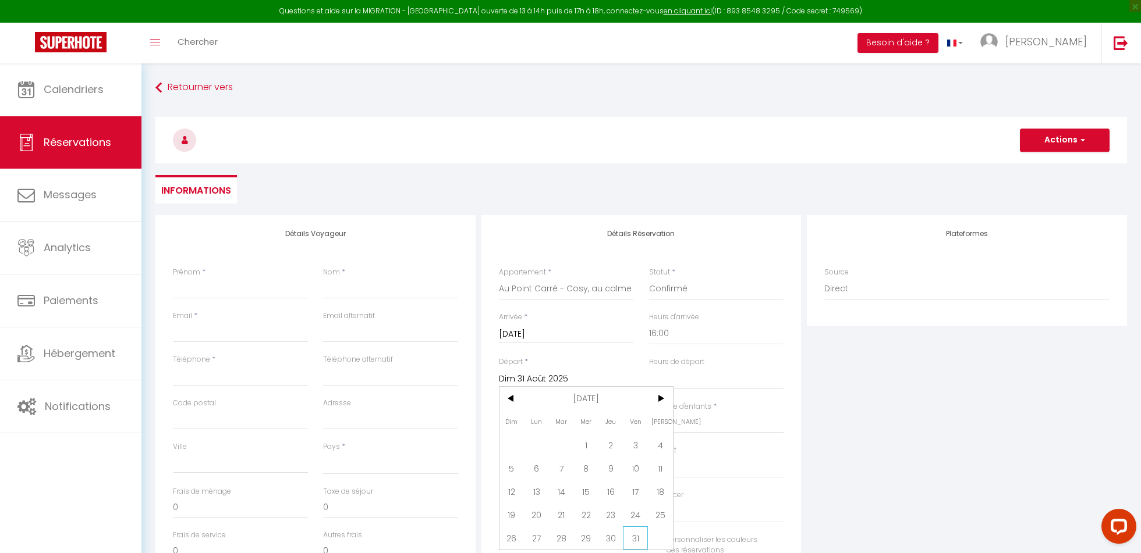
select select
checkbox input "false"
click at [546, 425] on input "Nombre d'adultes" at bounding box center [566, 423] width 135 height 21
type input "1"
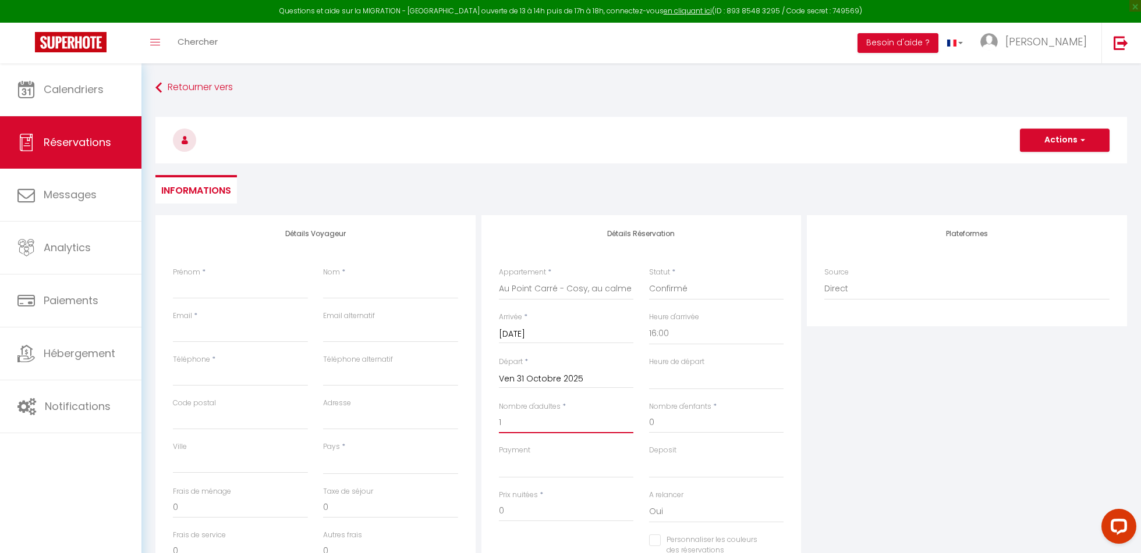
select select
checkbox input "false"
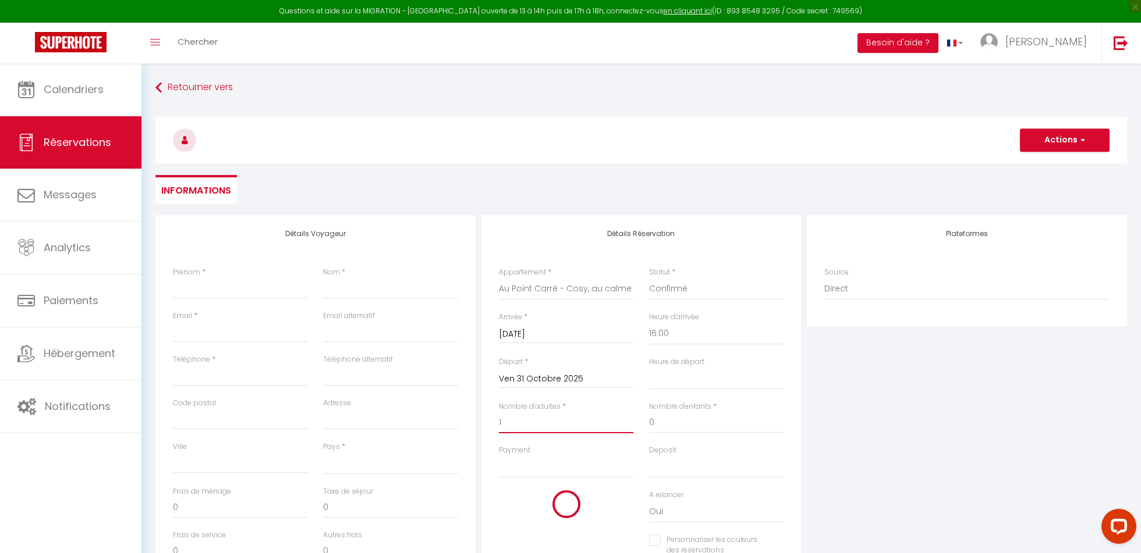
select select
type input "50"
select select
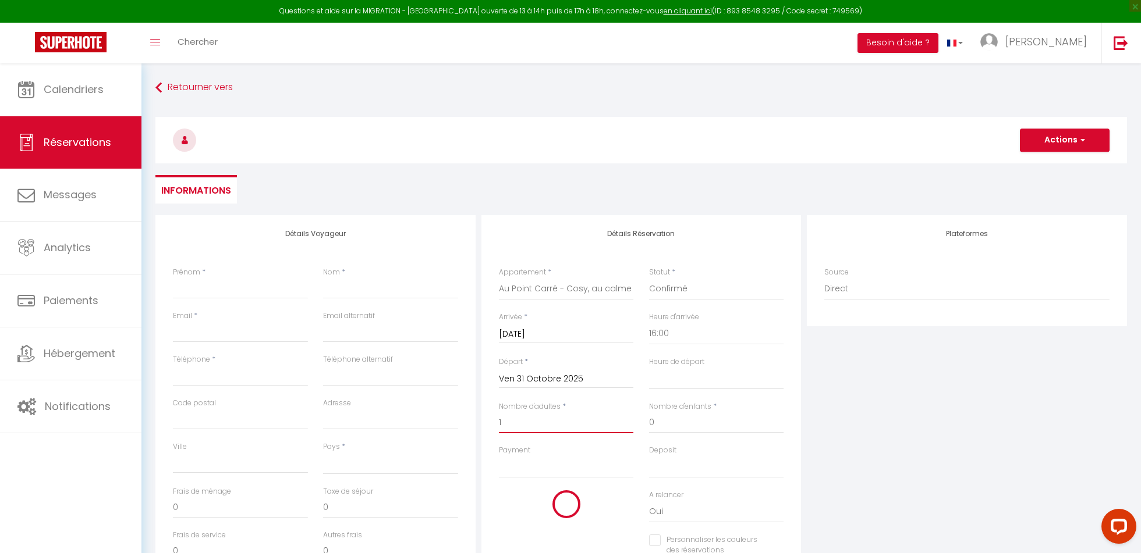
type input "4156"
checkbox input "false"
type input "1"
click at [214, 286] on input "Prénom" at bounding box center [240, 288] width 135 height 21
type input "P"
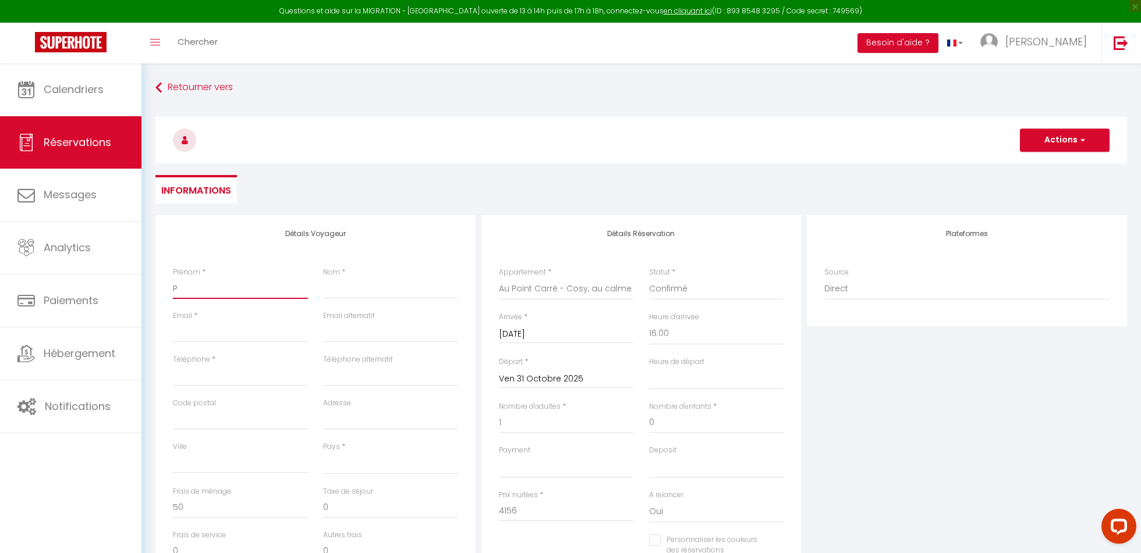
select select
checkbox input "false"
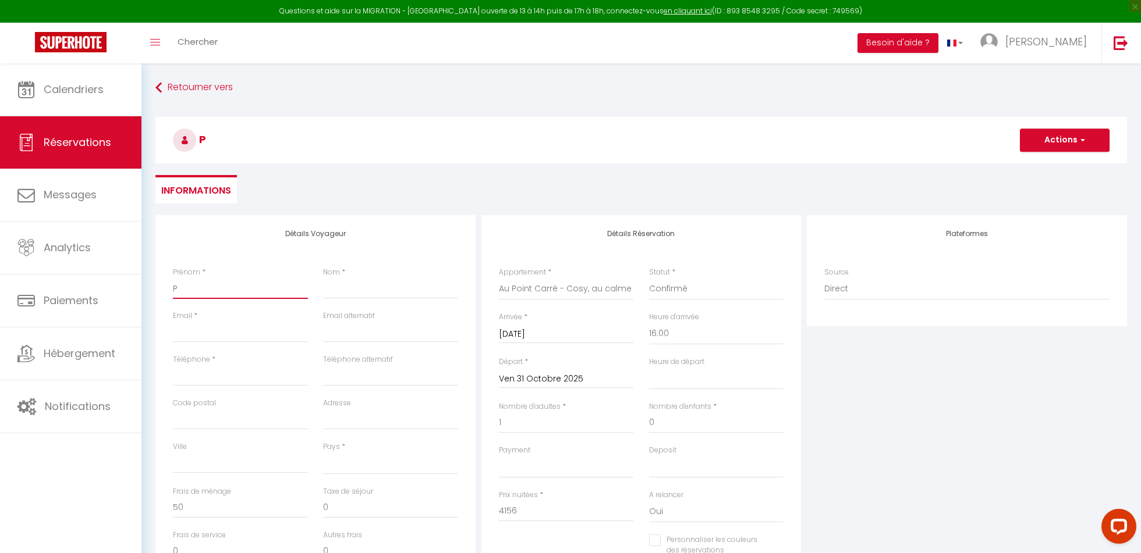
type input "Pa"
select select
click at [361, 289] on input "Nom" at bounding box center [390, 288] width 135 height 21
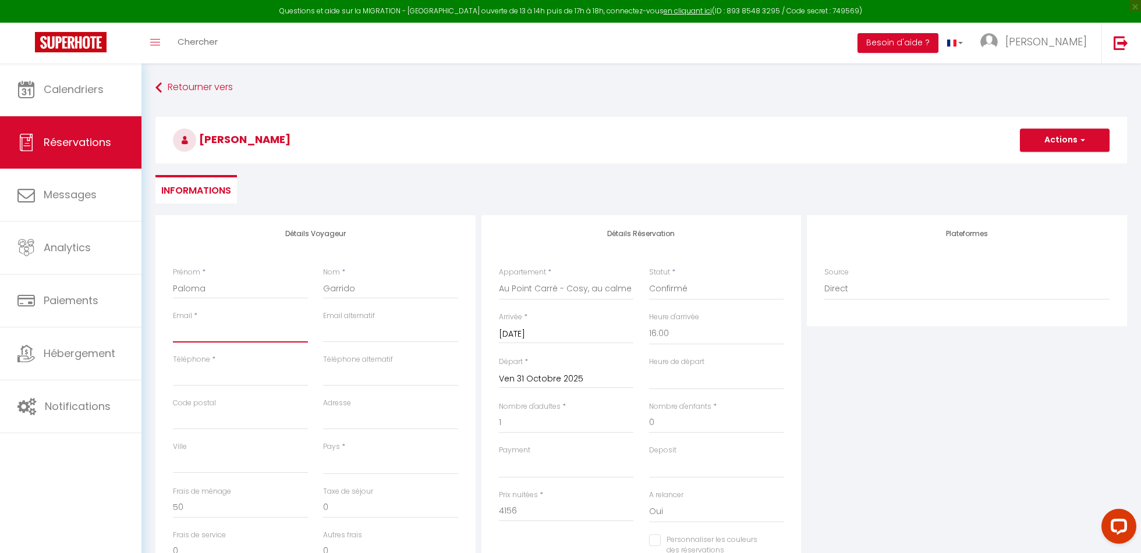
click at [241, 332] on input "Email client" at bounding box center [240, 332] width 135 height 21
click at [222, 376] on input "Téléphone" at bounding box center [240, 375] width 135 height 21
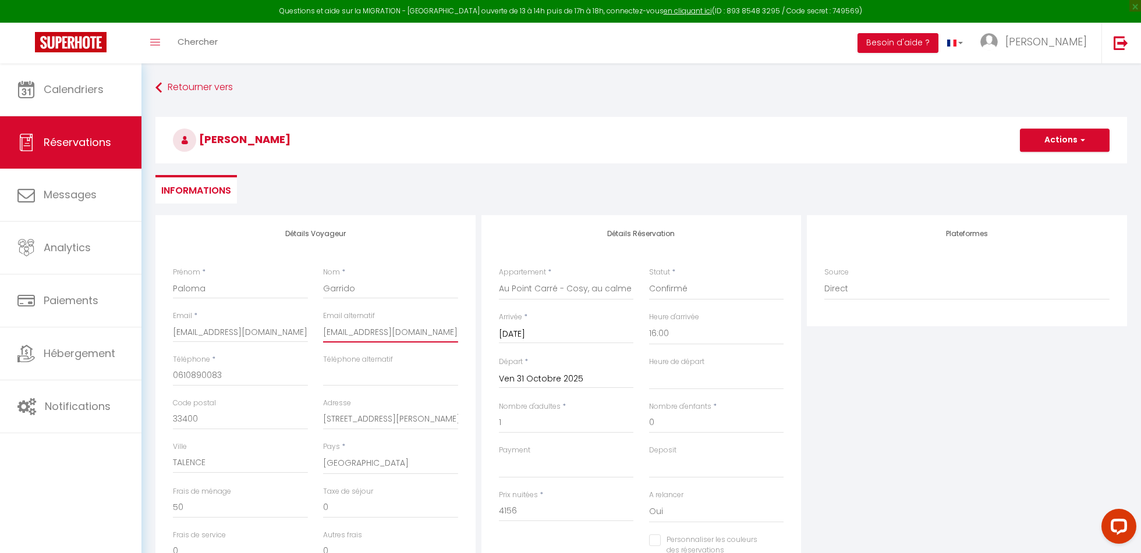
click at [351, 338] on input "[EMAIL_ADDRESS][DOMAIN_NAME]" at bounding box center [390, 332] width 135 height 21
click at [269, 339] on input "[EMAIL_ADDRESS][DOMAIN_NAME]" at bounding box center [240, 332] width 135 height 21
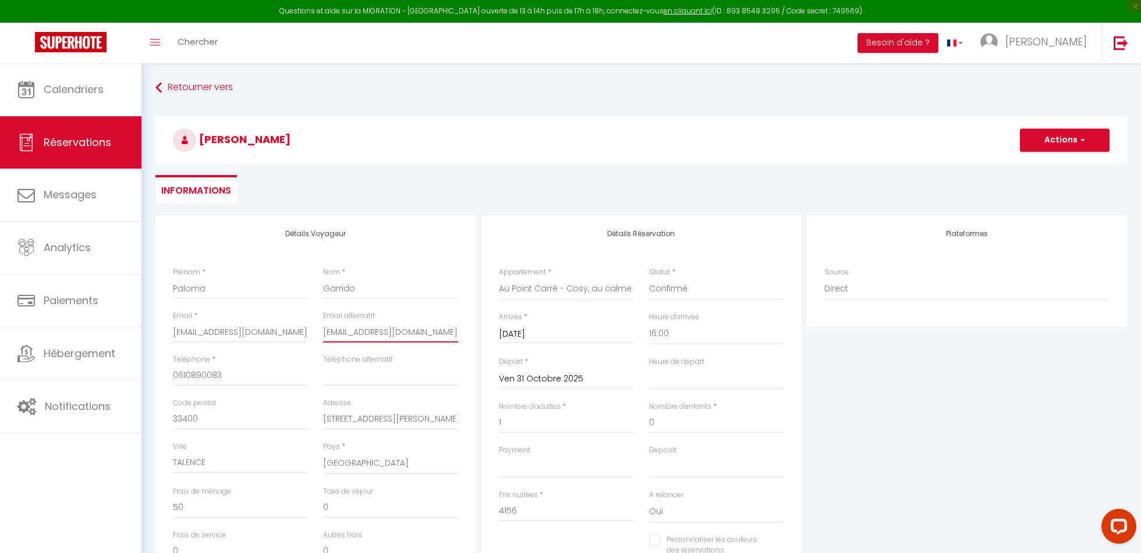
click at [370, 329] on input "[EMAIL_ADDRESS][DOMAIN_NAME]" at bounding box center [390, 332] width 135 height 21
paste input "conciergeriemadame"
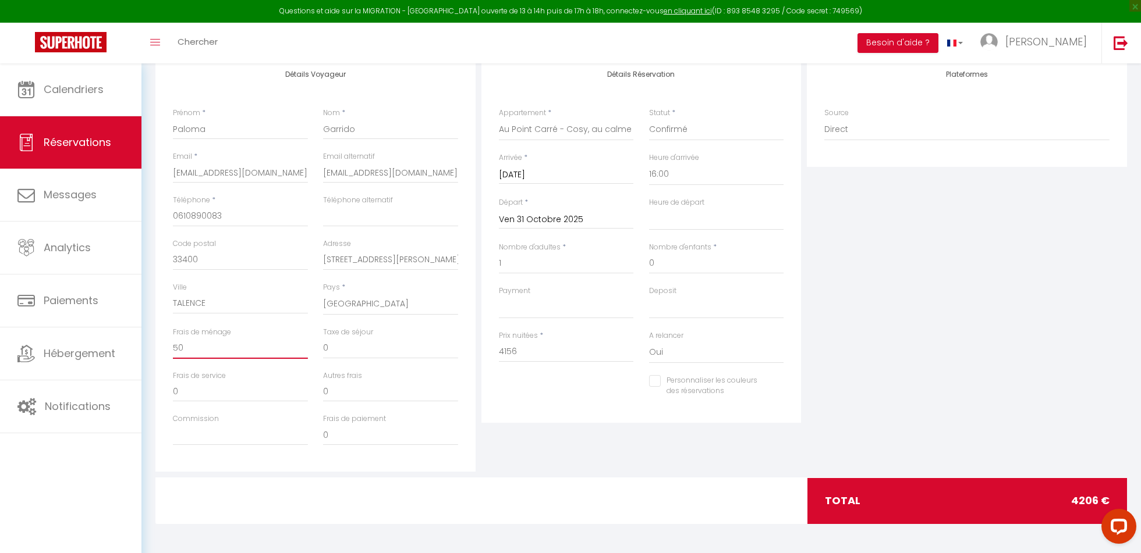
drag, startPoint x: 216, startPoint y: 353, endPoint x: 150, endPoint y: 351, distance: 66.4
click at [150, 352] on div "Détails Voyageur Prénom * Paloma Nom * Garrido Email * [EMAIL_ADDRESS][DOMAIN_N…" at bounding box center [641, 298] width 986 height 484
click at [510, 407] on div "Personnaliser les couleurs des réservations #D7092E" at bounding box center [641, 392] width 300 height 34
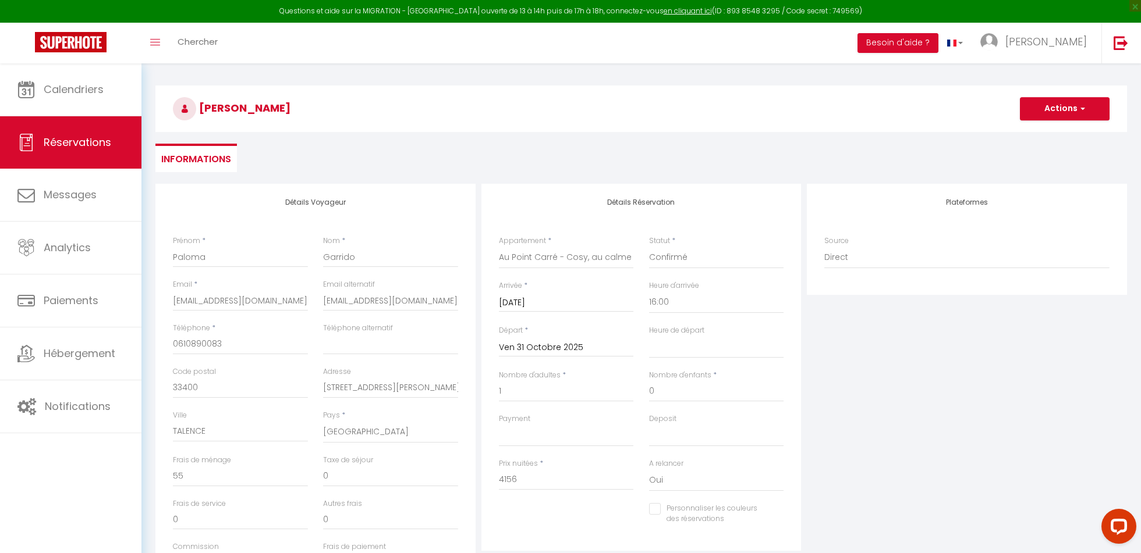
scroll to position [20, 0]
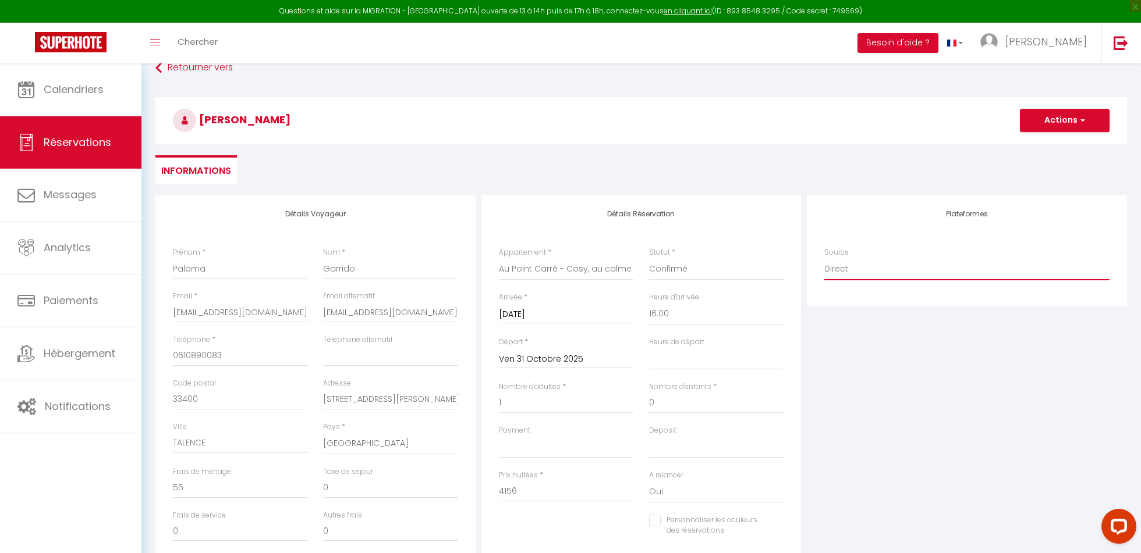
click at [844, 276] on select "Direct [DOMAIN_NAME] [DOMAIN_NAME] Chalet montagne Expedia Gite de [GEOGRAPHIC_…" at bounding box center [966, 269] width 285 height 22
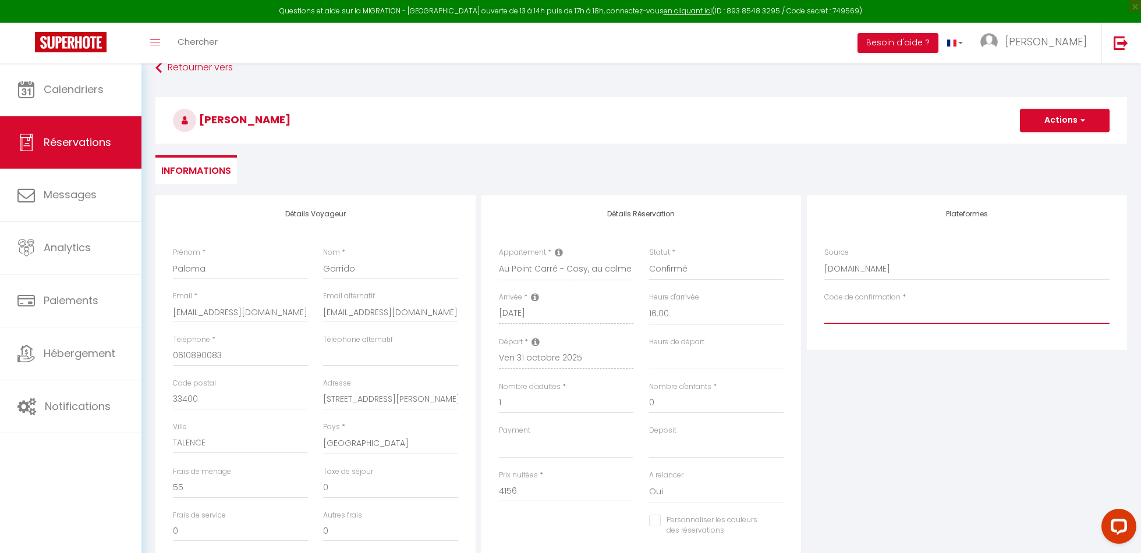
click at [871, 314] on input "Code de confirmation" at bounding box center [966, 313] width 285 height 21
click at [1059, 127] on button "Actions" at bounding box center [1065, 120] width 90 height 23
click at [1046, 147] on link "Enregistrer" at bounding box center [1053, 146] width 92 height 15
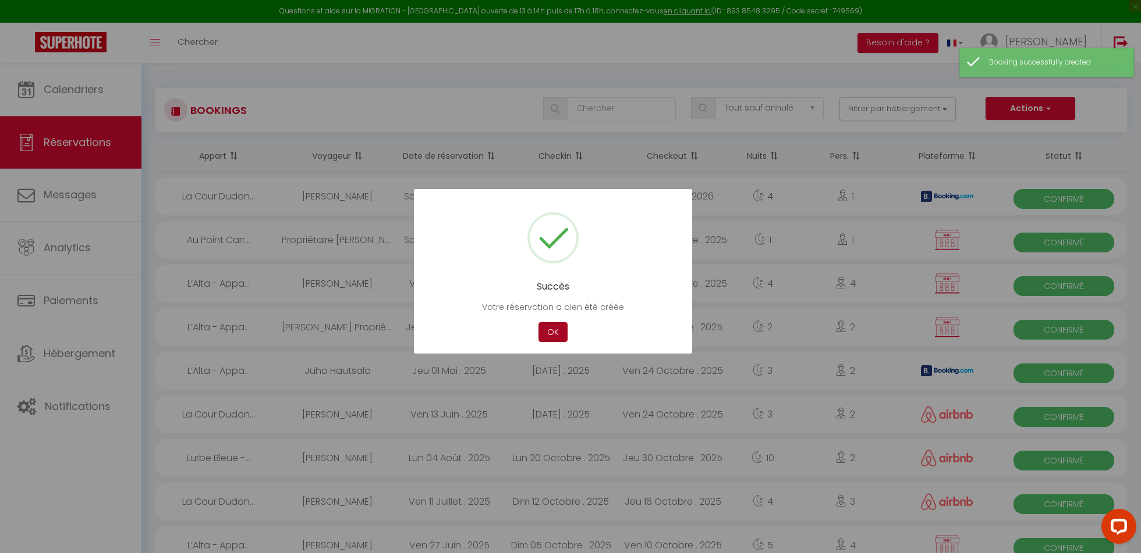
click at [554, 322] on button "OK" at bounding box center [552, 332] width 29 height 20
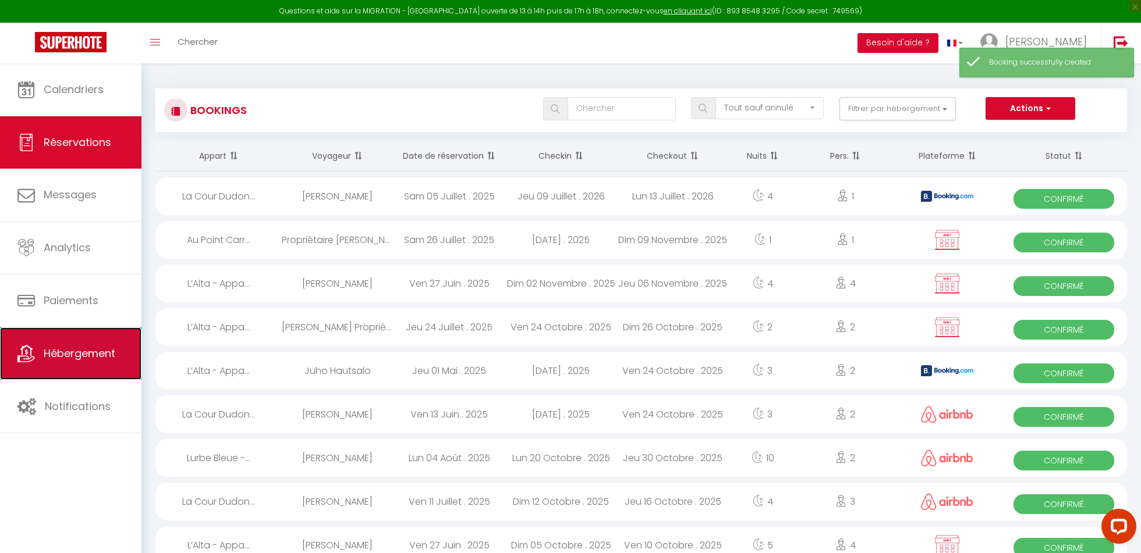
click at [64, 353] on span "Hébergement" at bounding box center [80, 353] width 72 height 15
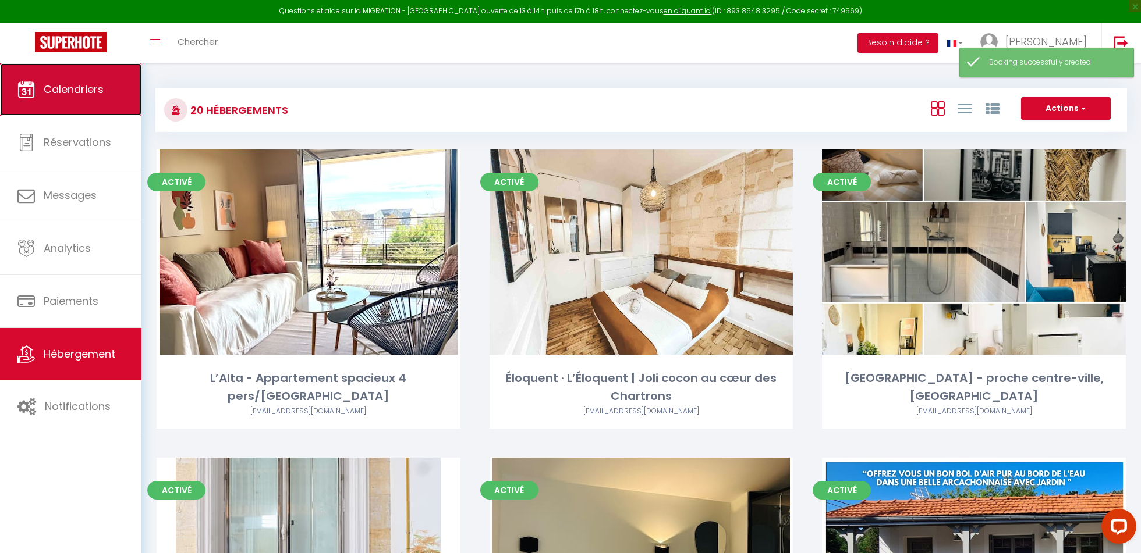
click at [76, 109] on link "Calendriers" at bounding box center [70, 89] width 141 height 52
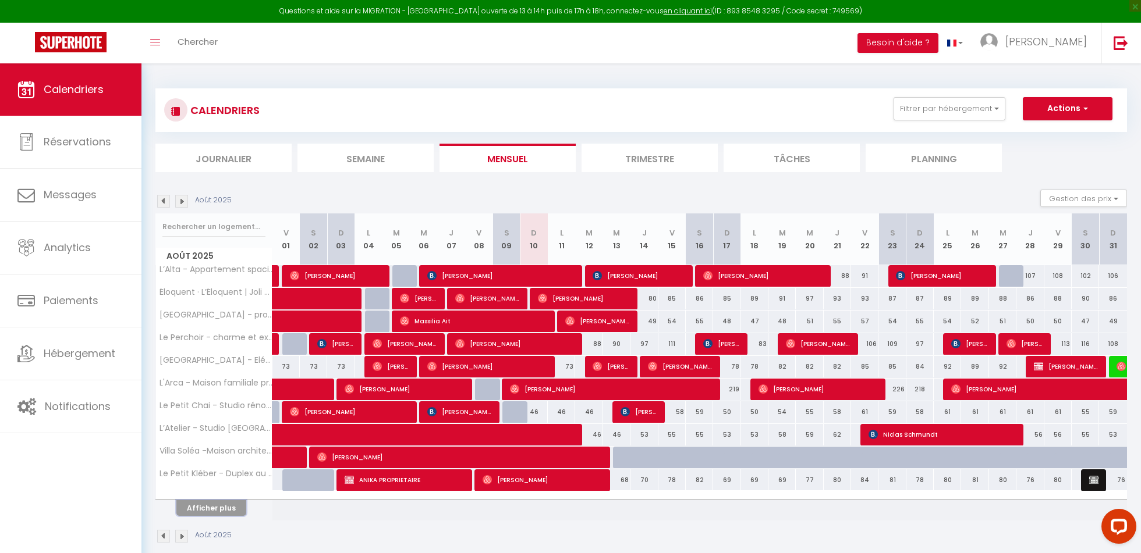
click at [222, 506] on button "Afficher plus" at bounding box center [211, 509] width 70 height 16
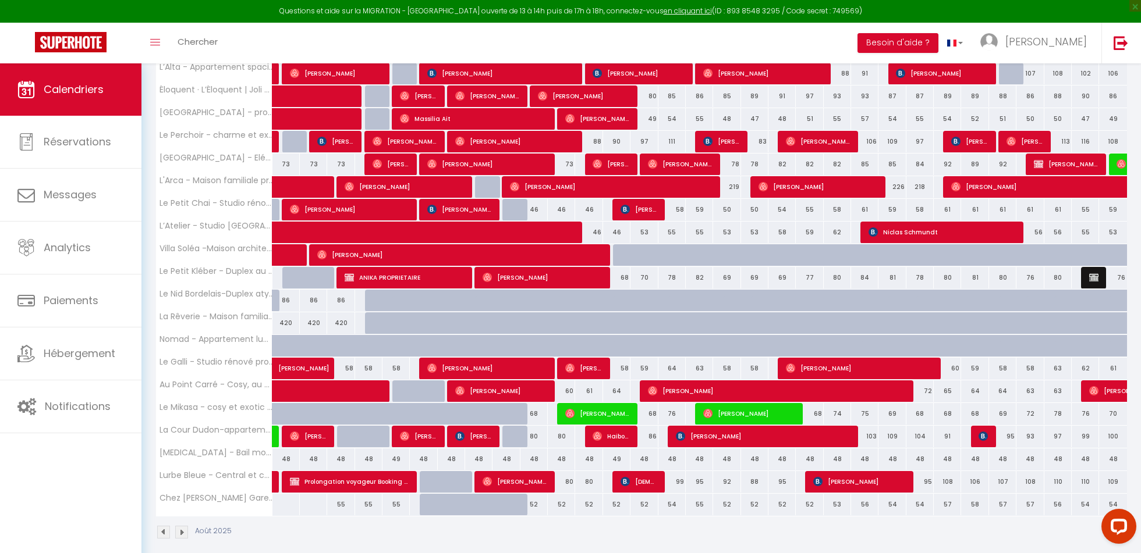
scroll to position [210, 0]
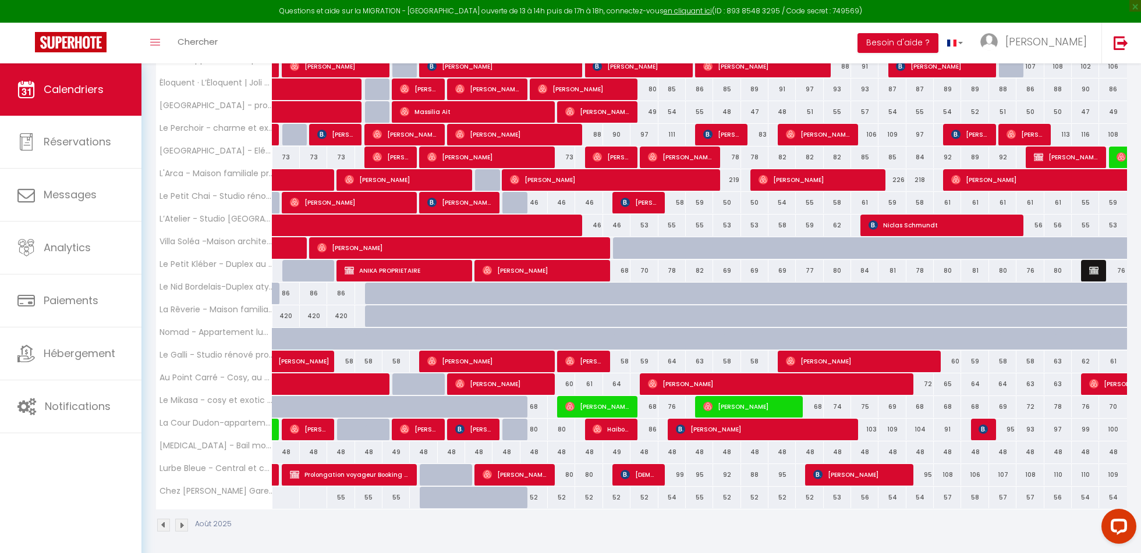
click at [185, 524] on img at bounding box center [181, 525] width 13 height 13
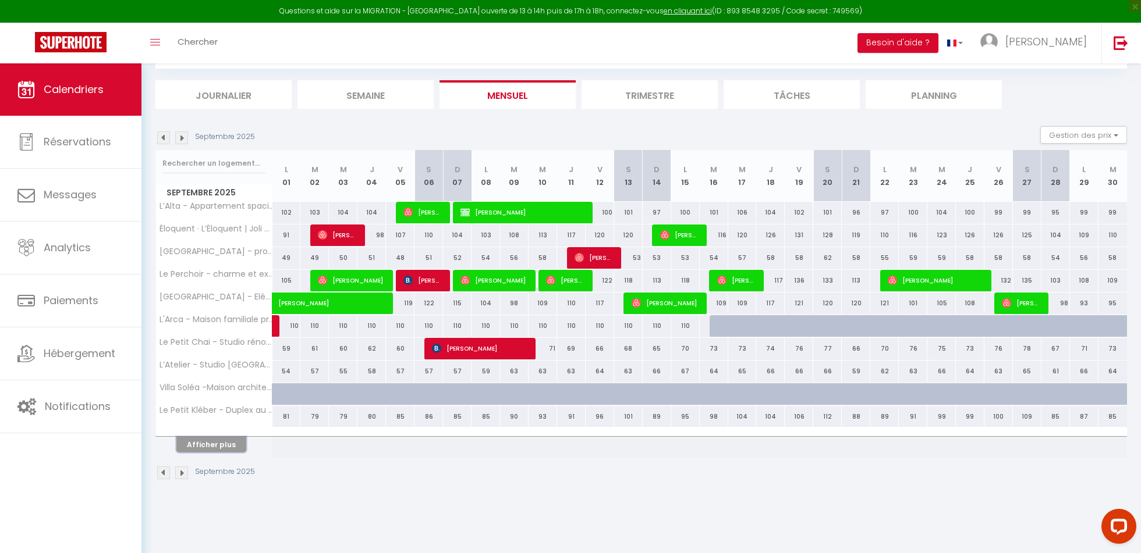
click at [216, 444] on button "Afficher plus" at bounding box center [211, 445] width 70 height 16
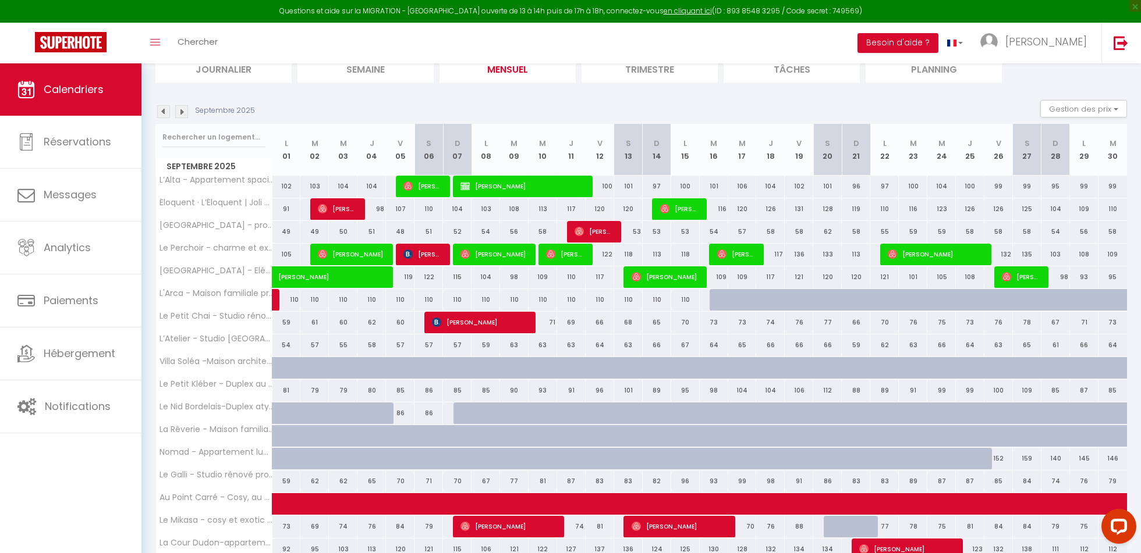
scroll to position [91, 0]
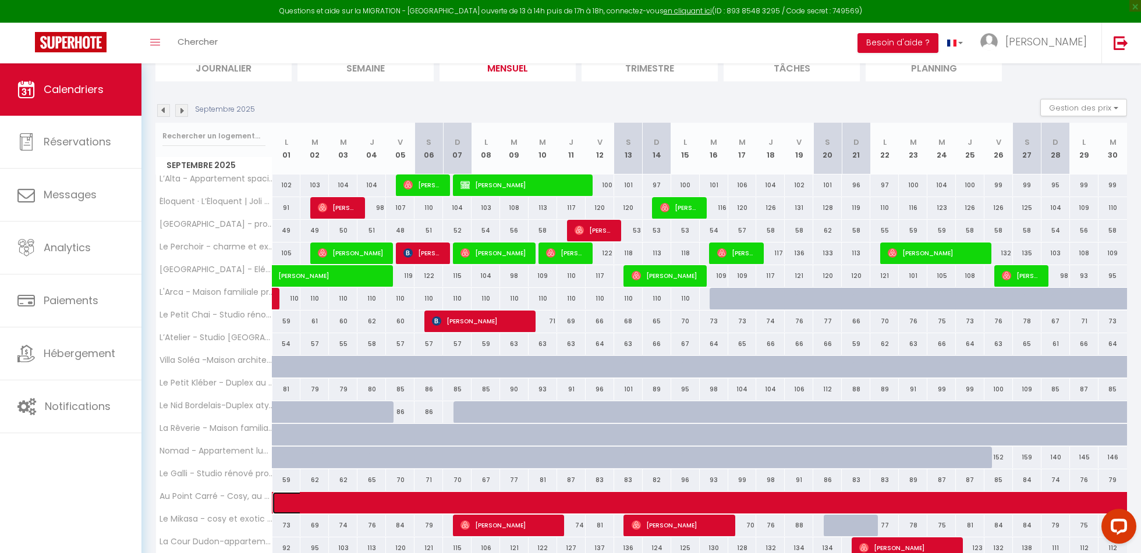
click at [390, 494] on span at bounding box center [1093, 503] width 1606 height 22
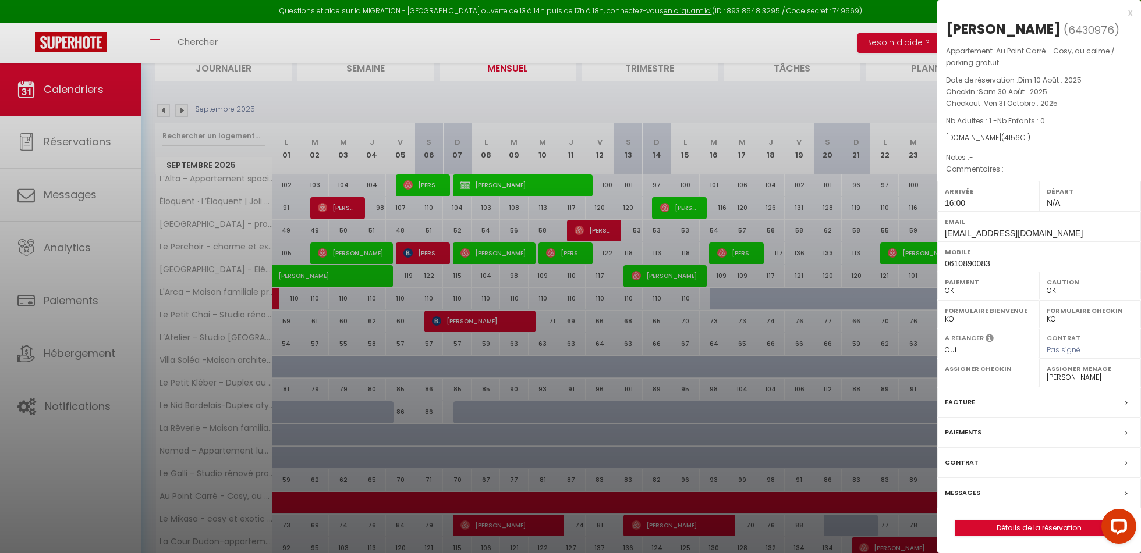
click at [1131, 15] on div "x" at bounding box center [1034, 13] width 195 height 14
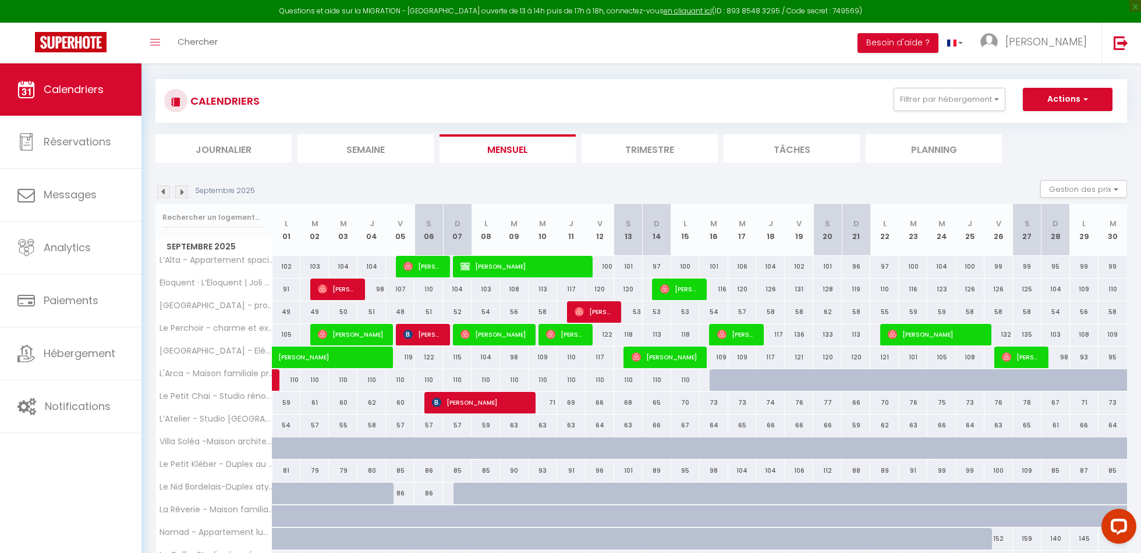
scroll to position [0, 0]
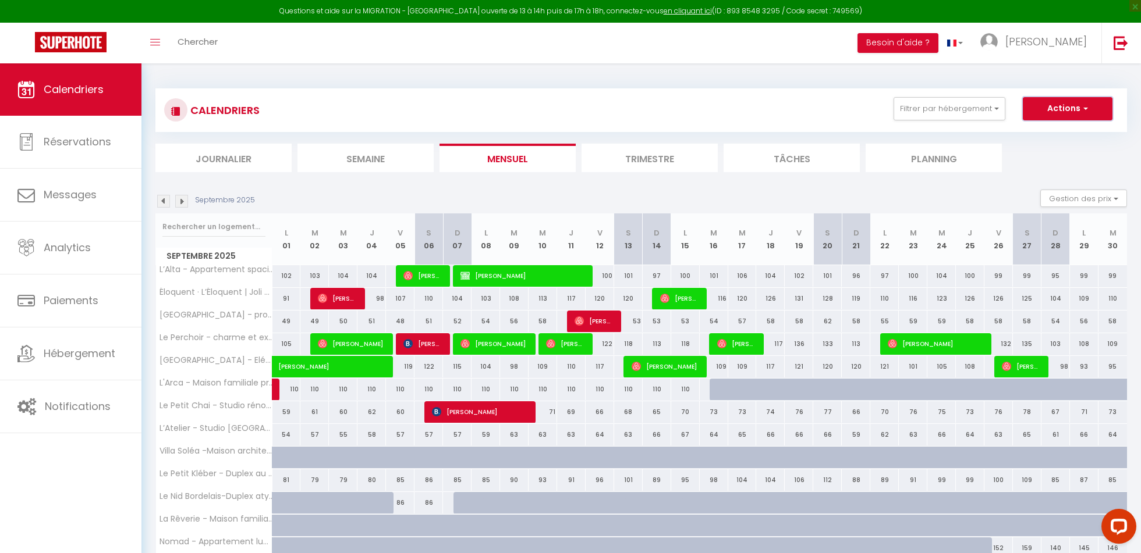
click at [1078, 106] on button "Actions" at bounding box center [1068, 108] width 90 height 23
click at [1078, 107] on button "Actions" at bounding box center [1068, 108] width 90 height 23
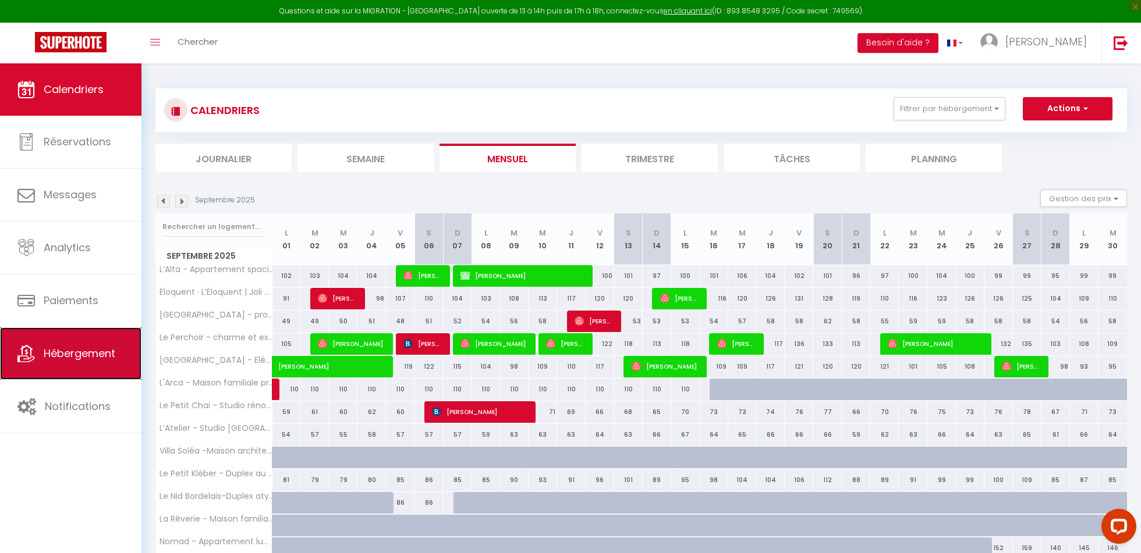
click at [87, 366] on link "Hébergement" at bounding box center [70, 354] width 141 height 52
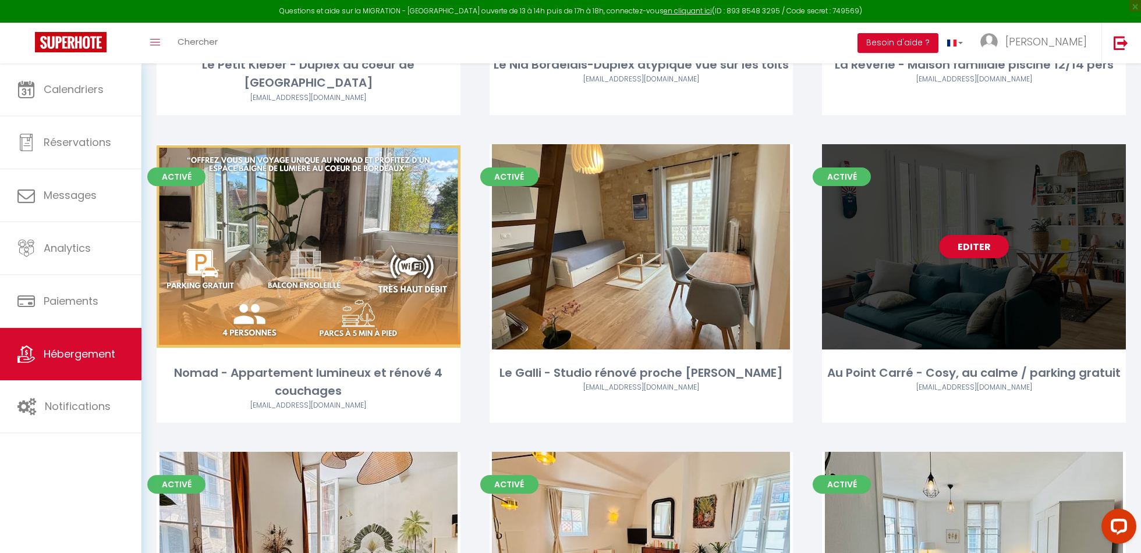
scroll to position [1183, 0]
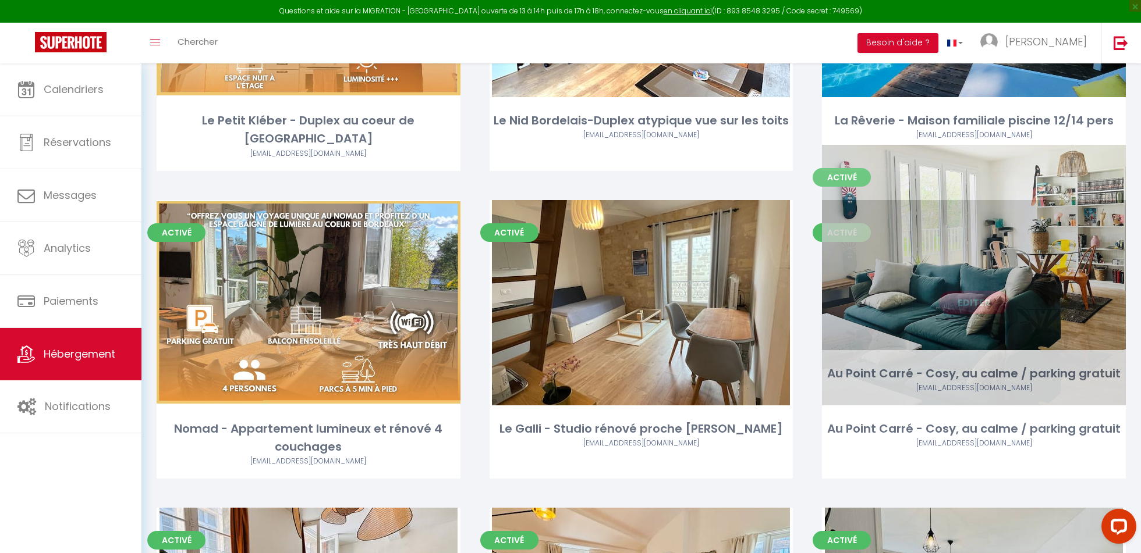
click at [967, 291] on link "Editer" at bounding box center [974, 302] width 70 height 23
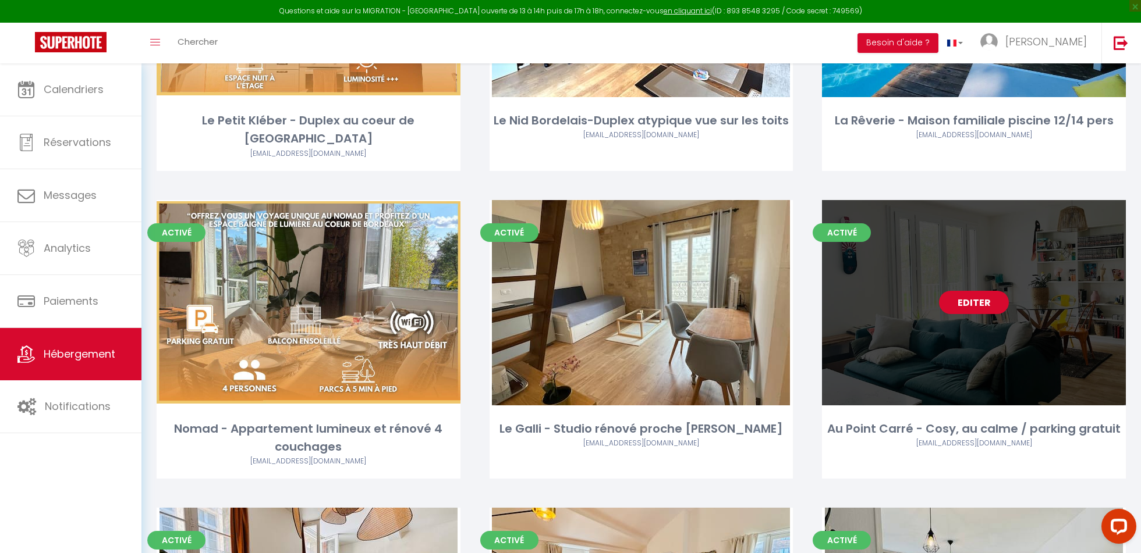
click at [967, 291] on link "Editer" at bounding box center [974, 302] width 70 height 23
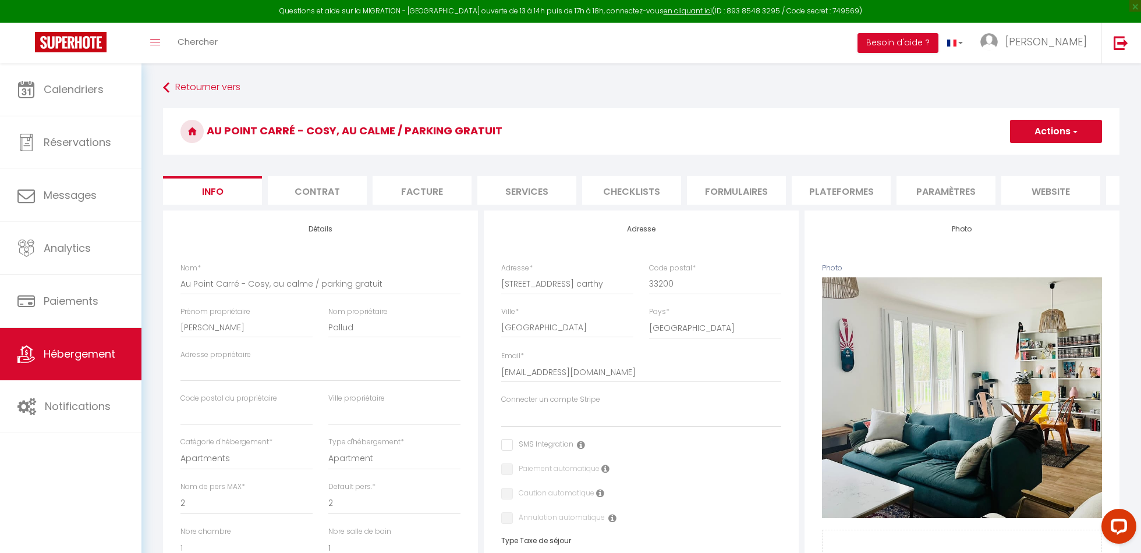
click at [545, 191] on li "Services" at bounding box center [526, 190] width 99 height 29
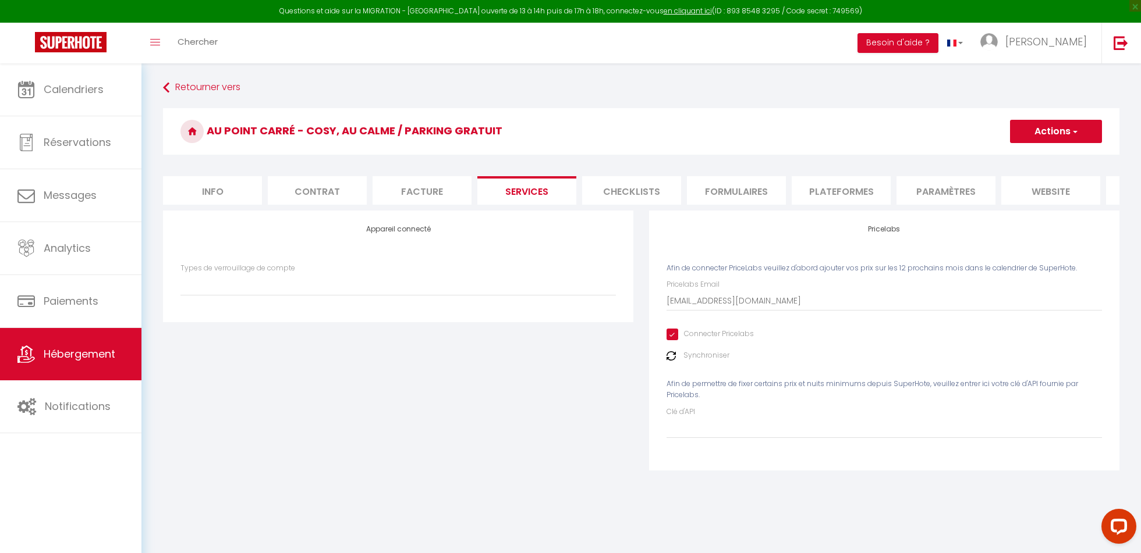
click at [825, 194] on li "Plateformes" at bounding box center [840, 190] width 99 height 29
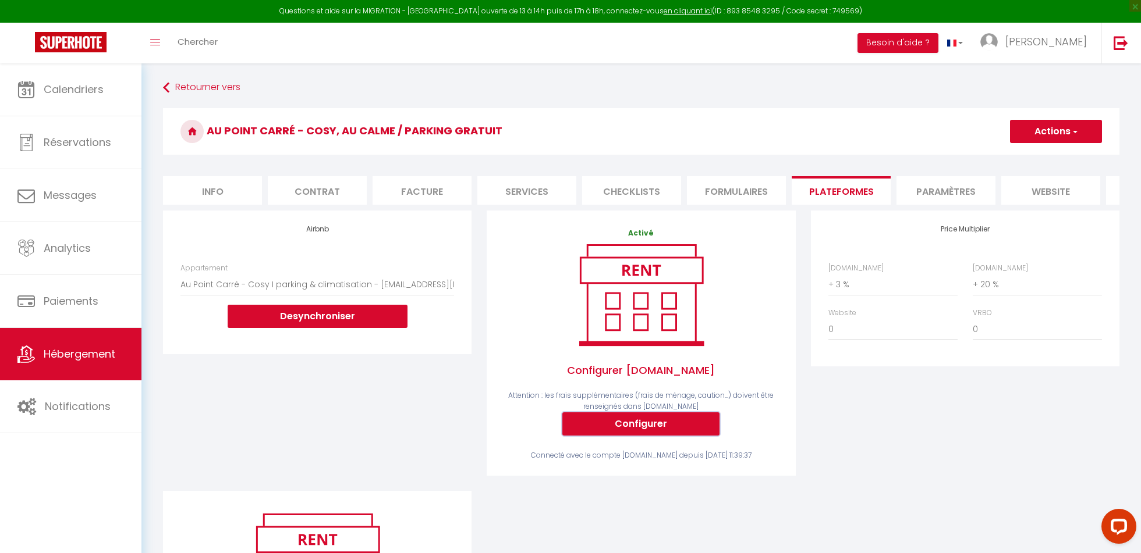
click at [697, 413] on button "Configurer" at bounding box center [640, 424] width 157 height 23
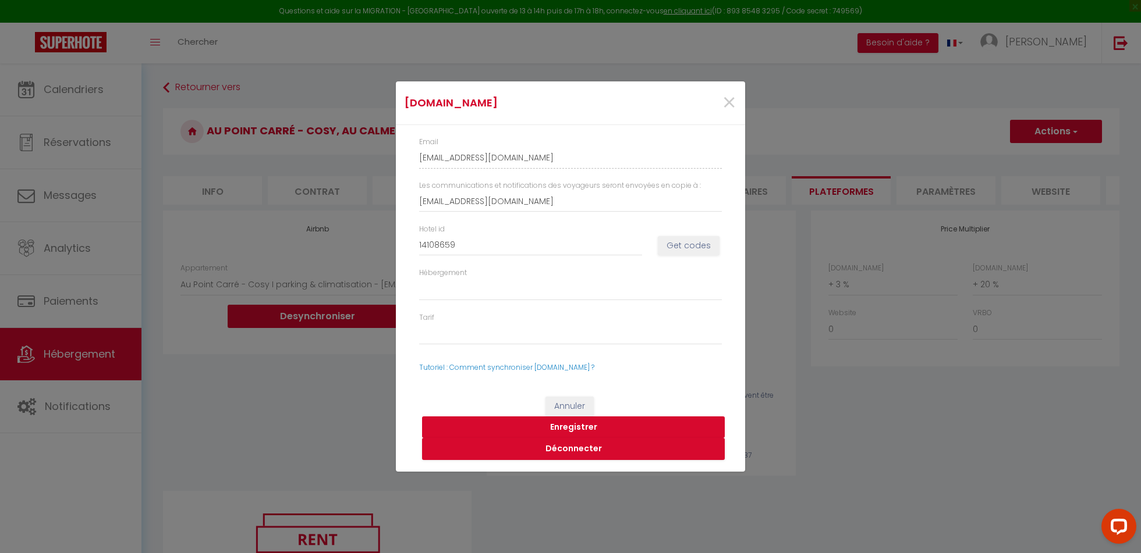
click at [577, 425] on button "Enregistrer" at bounding box center [573, 428] width 303 height 22
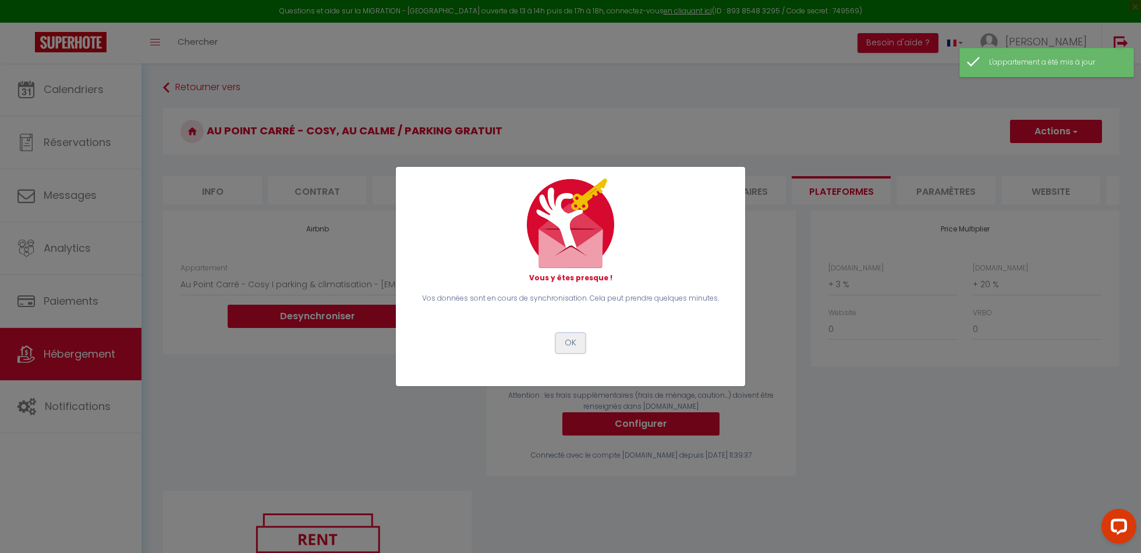
click at [569, 349] on button "OK" at bounding box center [570, 343] width 29 height 20
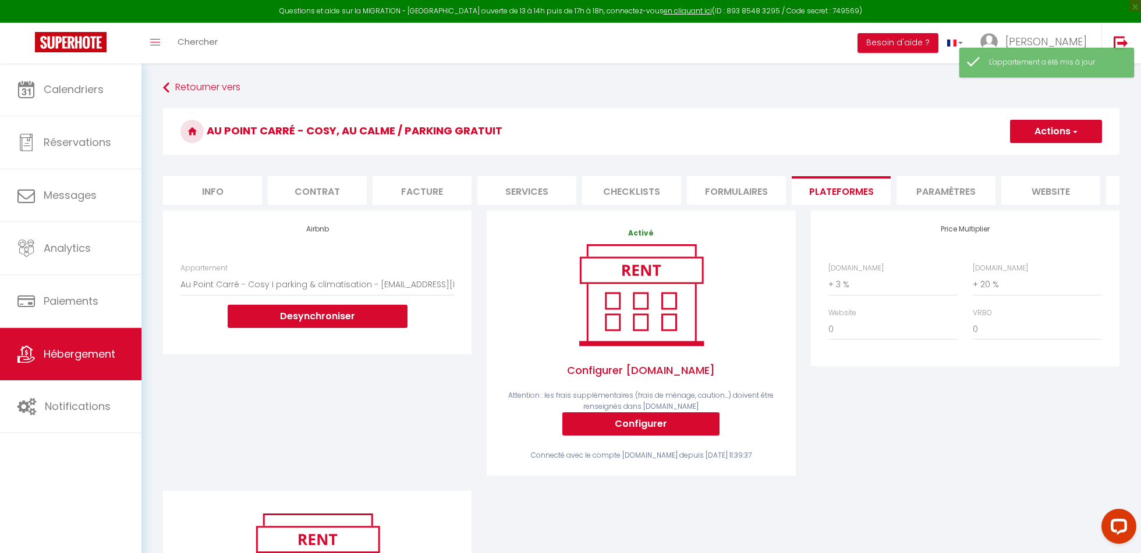
click at [1047, 138] on button "Actions" at bounding box center [1056, 131] width 92 height 23
click at [1043, 153] on link "Enregistrer" at bounding box center [1055, 157] width 92 height 15
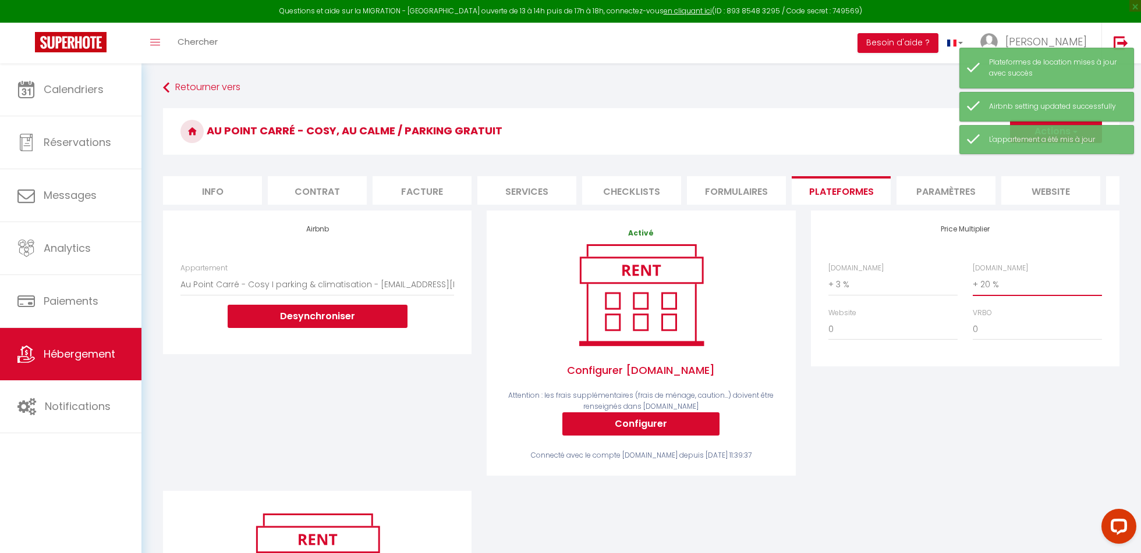
click at [997, 278] on select "0 + 1 % + 2 % + 3 % + 4 % + 5 % + 6 % + 7 % + 8 % + 9 %" at bounding box center [1036, 285] width 129 height 22
click at [995, 293] on select "0 + 1 % + 2 % + 3 % + 4 % + 5 % + 6 % + 7 % + 8 % + 9 %" at bounding box center [1036, 285] width 129 height 22
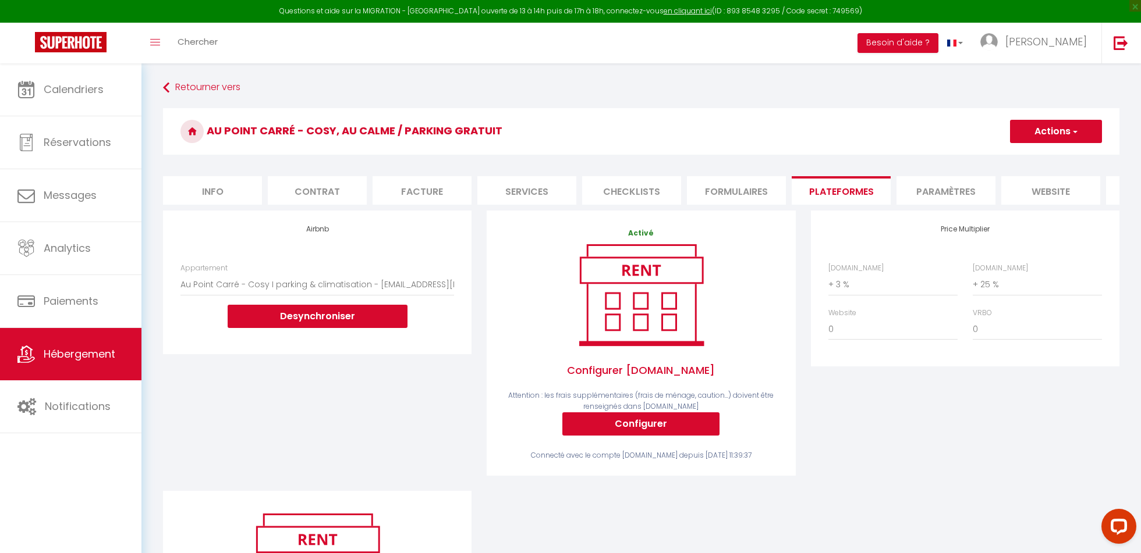
click at [967, 433] on div "Price Multiplier [DOMAIN_NAME] 0 + 1 % + 2 % + 3 % + 4 % + 5 % + 6 % + 7 %" at bounding box center [965, 351] width 324 height 281
click at [1037, 134] on button "Actions" at bounding box center [1056, 131] width 92 height 23
click at [1035, 155] on link "Enregistrer" at bounding box center [1055, 157] width 92 height 15
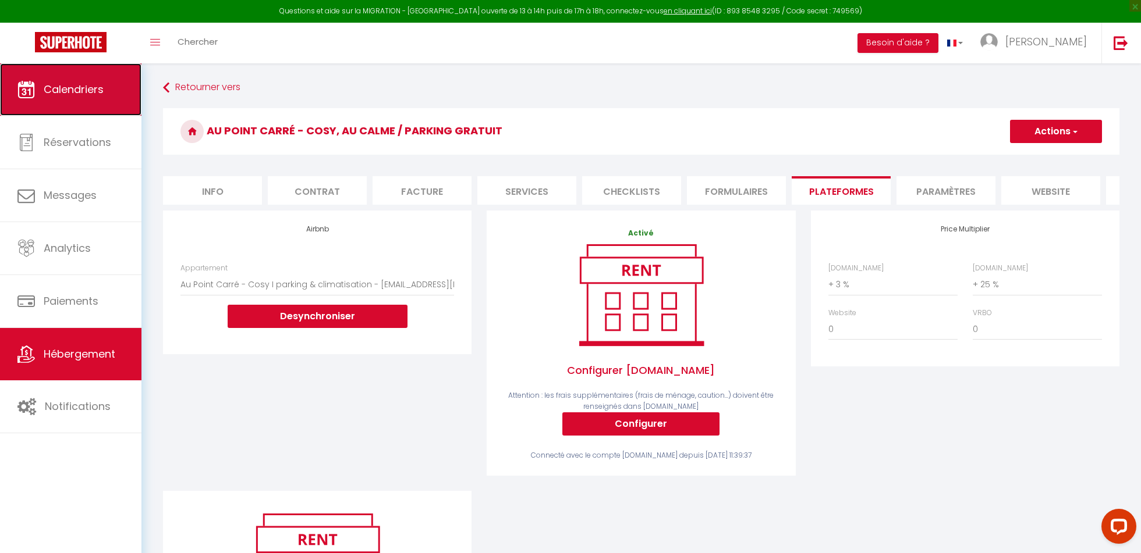
click at [96, 75] on link "Calendriers" at bounding box center [70, 89] width 141 height 52
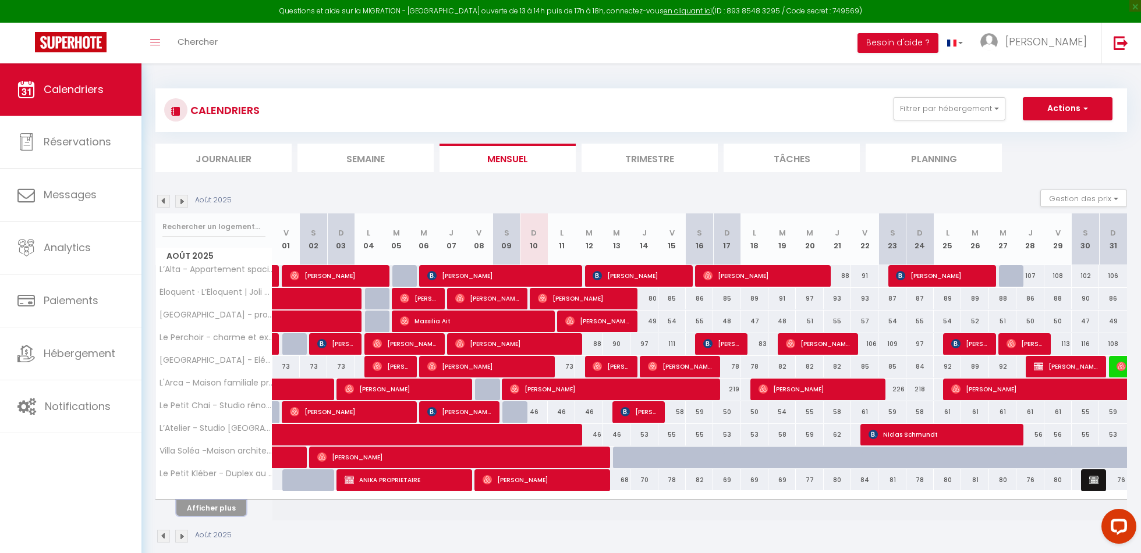
click at [206, 501] on button "Afficher plus" at bounding box center [211, 509] width 70 height 16
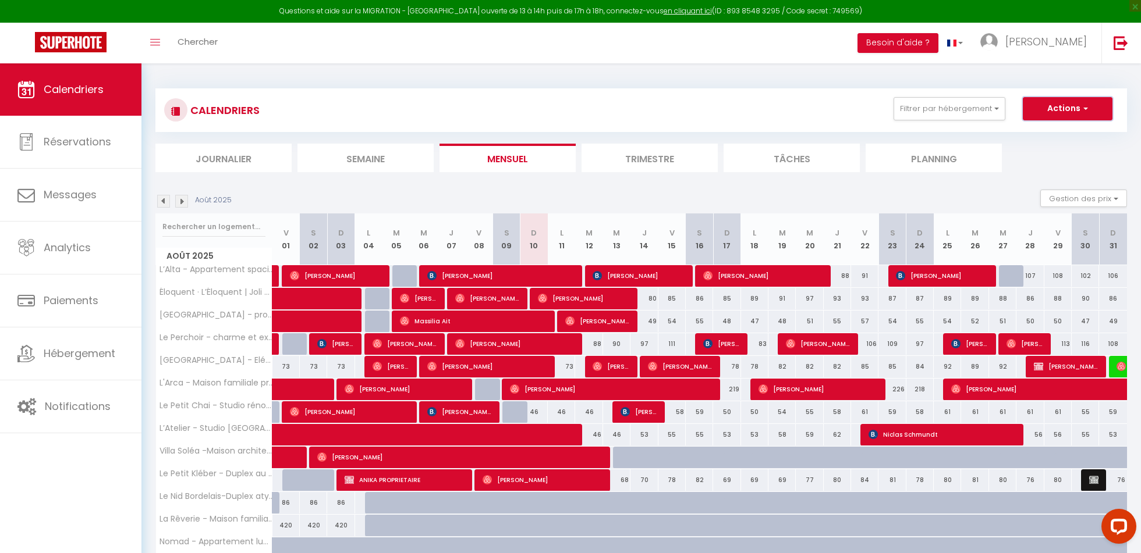
click at [1079, 113] on button "Actions" at bounding box center [1068, 108] width 90 height 23
click at [181, 201] on img at bounding box center [181, 201] width 13 height 13
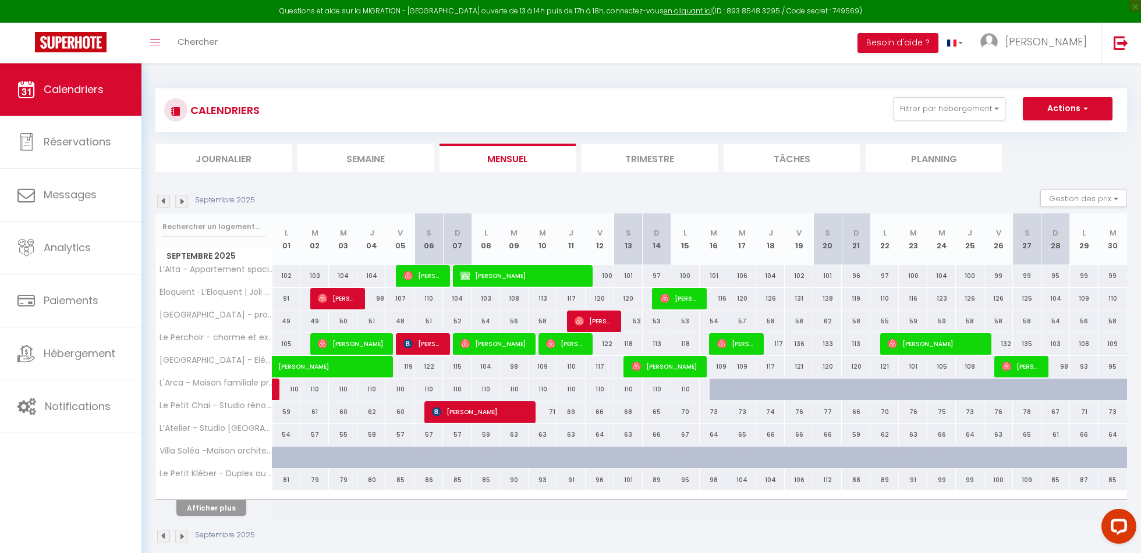
click at [182, 201] on img at bounding box center [181, 201] width 13 height 13
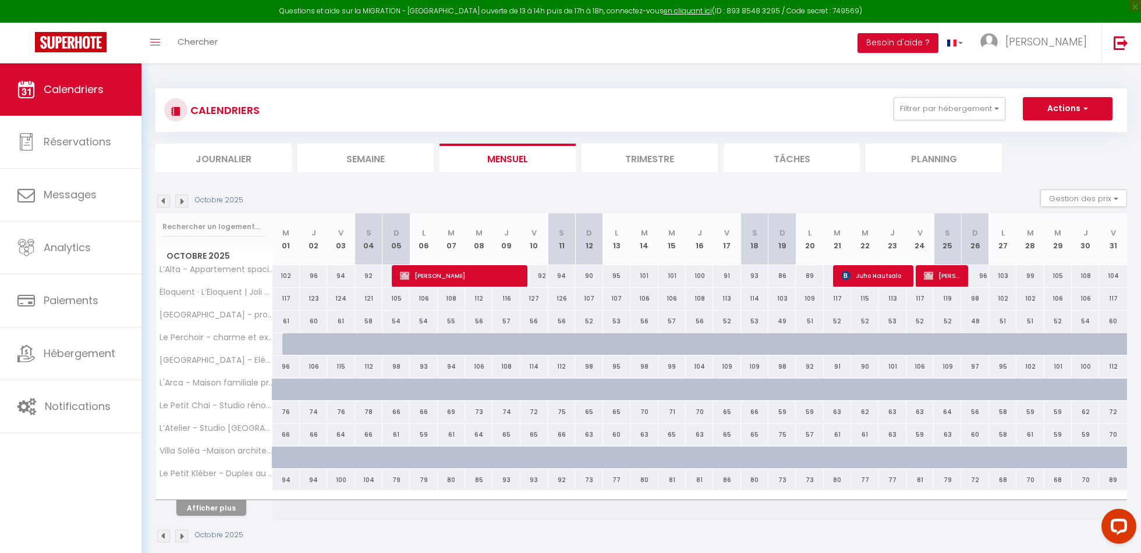
click at [182, 201] on img at bounding box center [181, 201] width 13 height 13
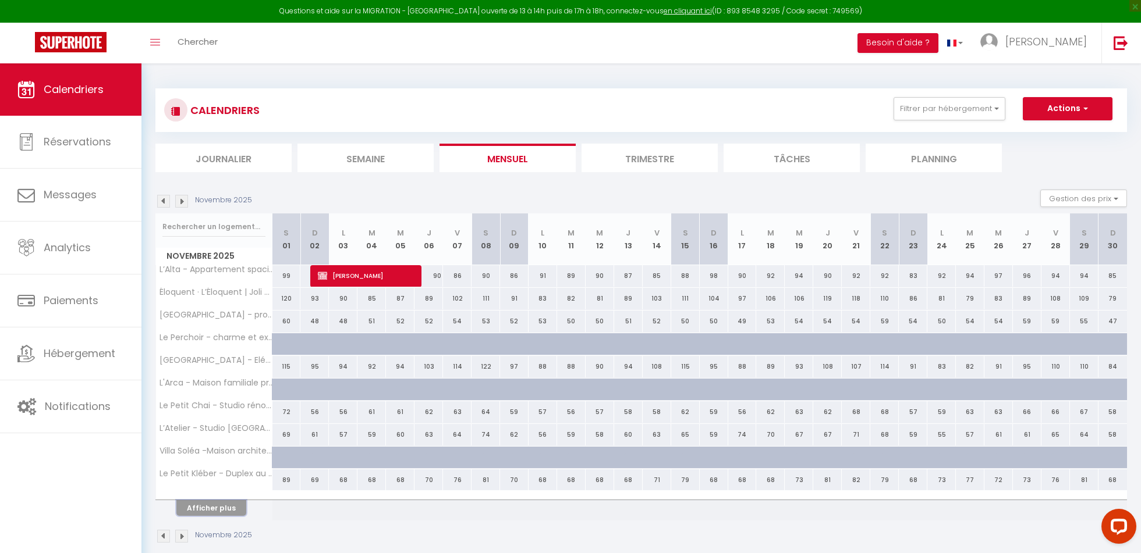
click at [228, 509] on button "Afficher plus" at bounding box center [211, 509] width 70 height 16
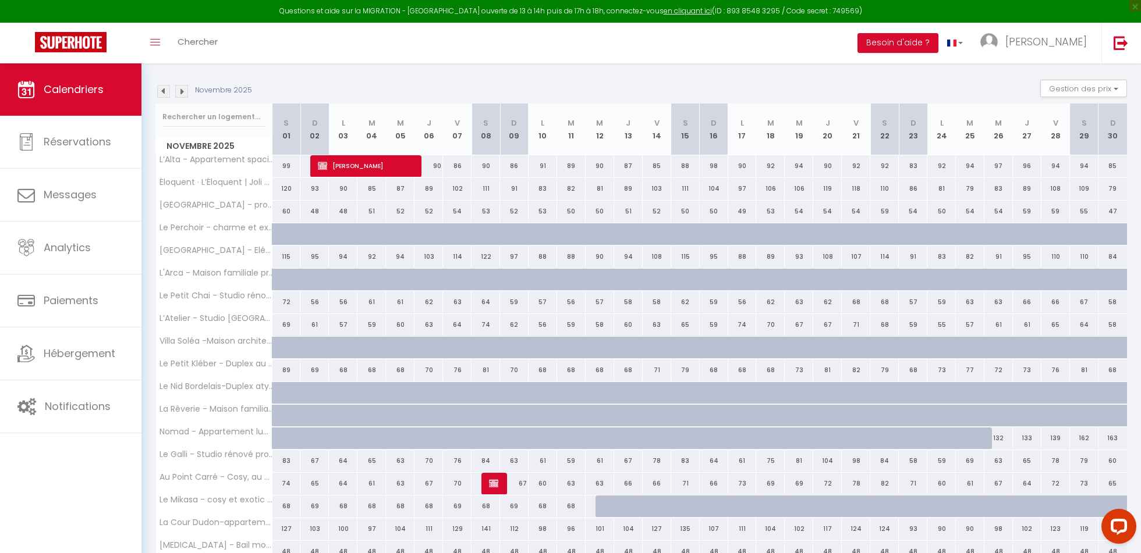
scroll to position [113, 0]
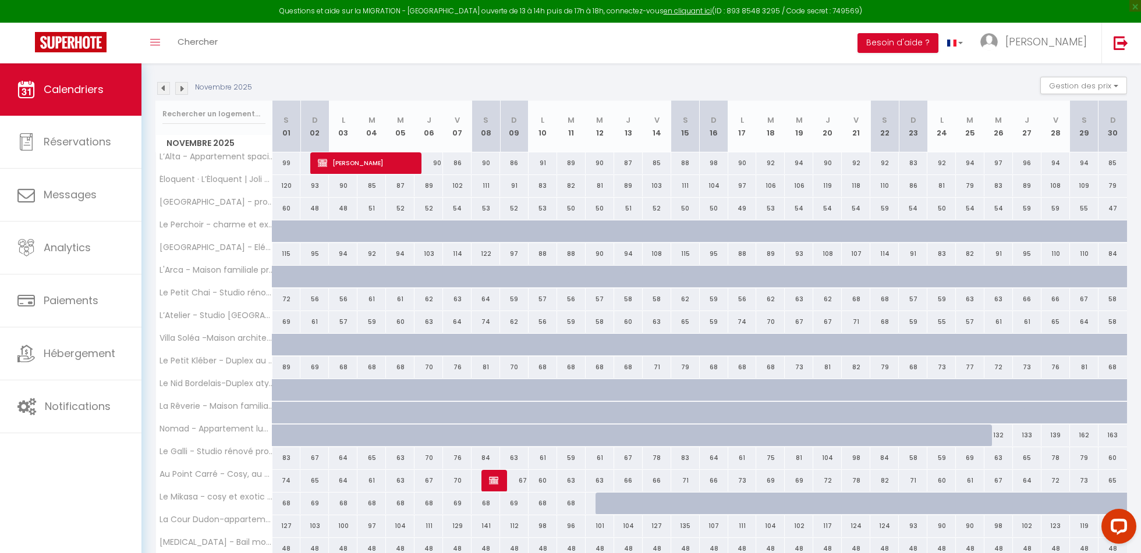
click at [488, 478] on div at bounding box center [495, 481] width 29 height 22
click at [494, 479] on img at bounding box center [493, 480] width 9 height 9
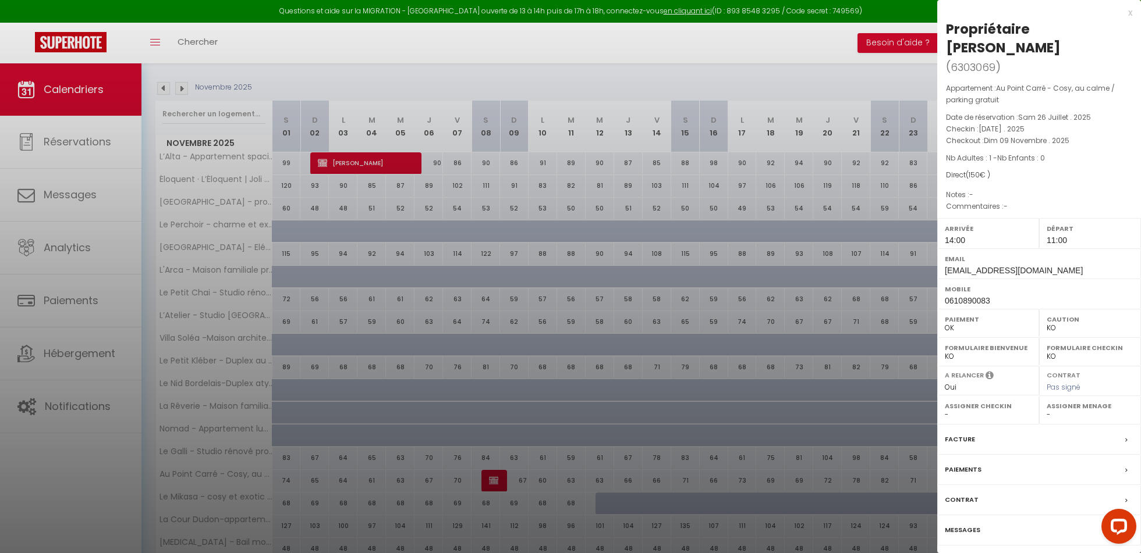
click at [1130, 10] on div "x" at bounding box center [1034, 13] width 195 height 14
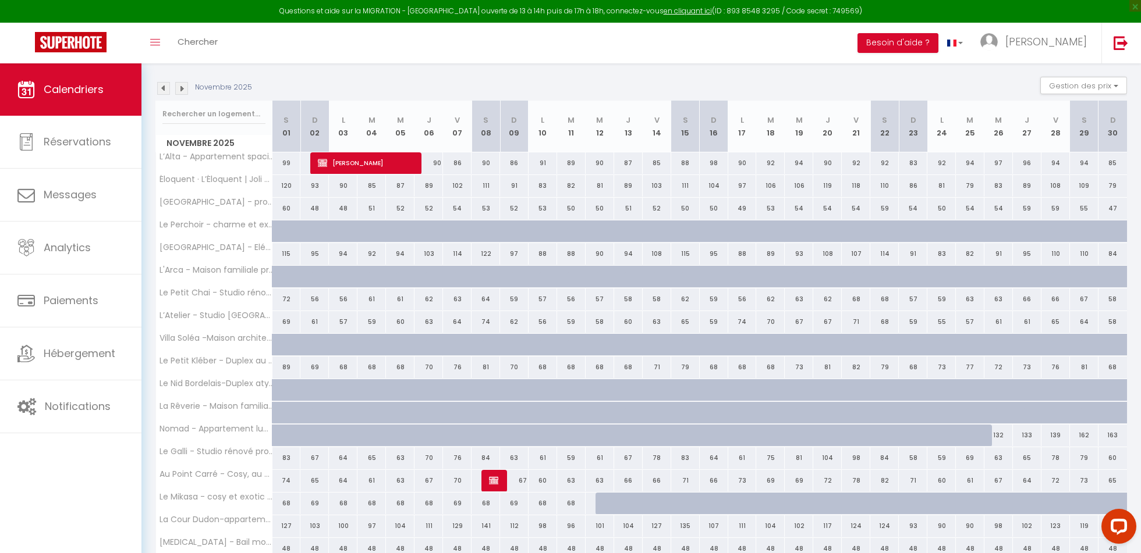
click at [505, 14] on div "Questions et aide sur la MIGRATION - [GEOGRAPHIC_DATA] ouverte de 13 à 14h puis…" at bounding box center [570, 11] width 1141 height 23
click at [1116, 528] on icon "Open LiveChat chat widget" at bounding box center [1118, 527] width 11 height 8
click at [493, 12] on div "Questions et aide sur la MIGRATION - [GEOGRAPHIC_DATA] ouverte de 13 à 14h puis…" at bounding box center [570, 11] width 1141 height 23
